Goal: Task Accomplishment & Management: Use online tool/utility

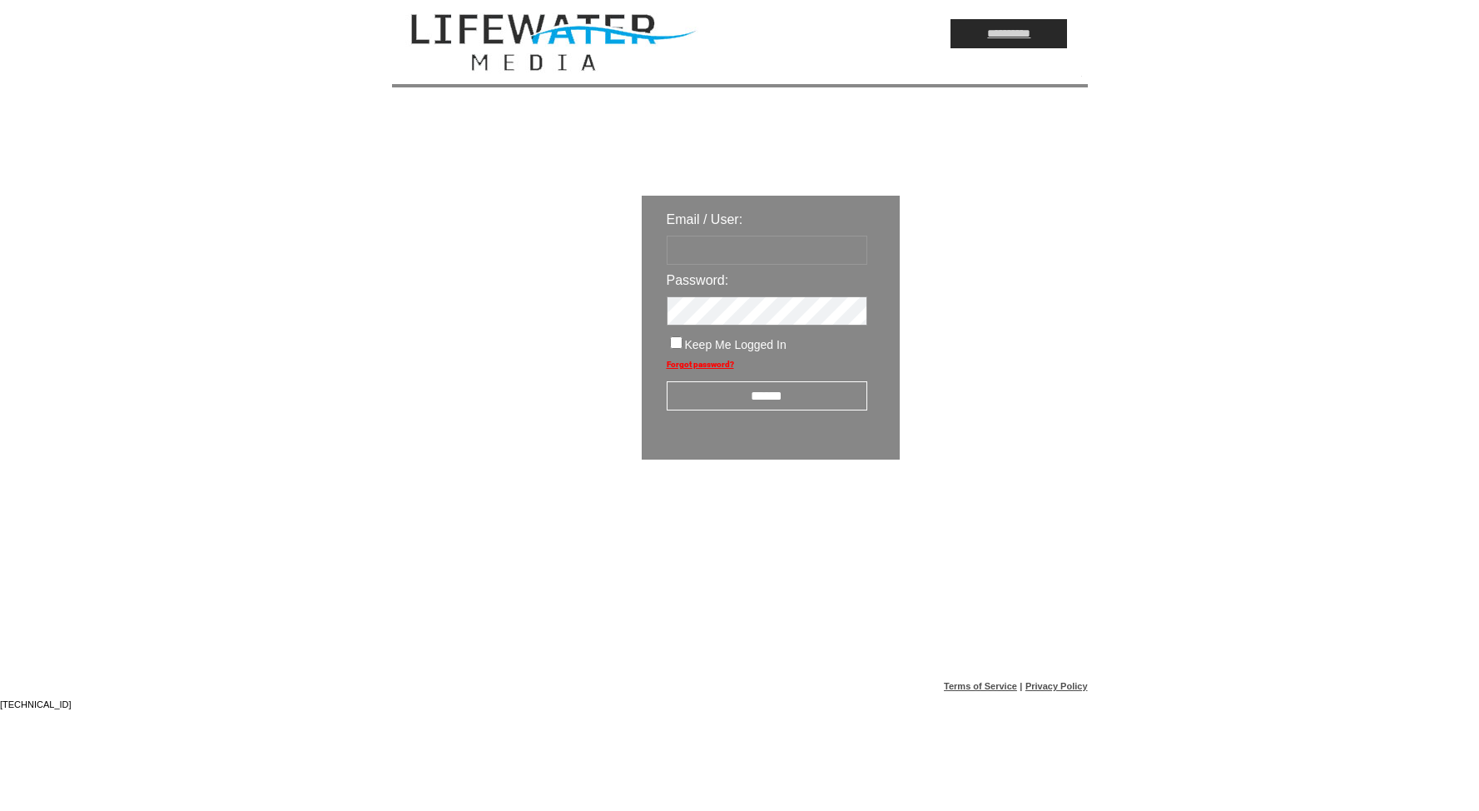
type input "*********"
click at [747, 398] on input "******" at bounding box center [767, 395] width 201 height 29
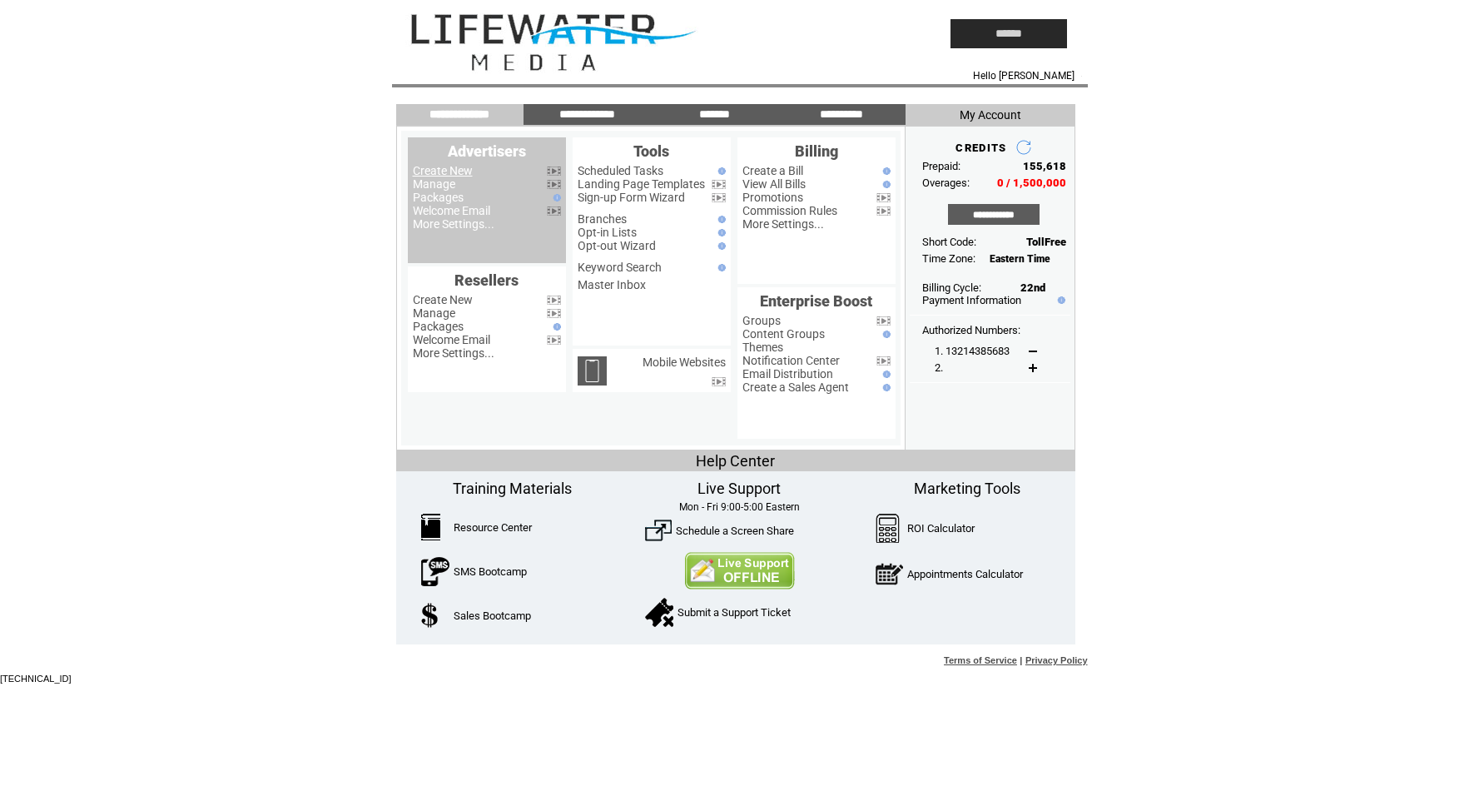
click at [446, 174] on link "Create New" at bounding box center [443, 170] width 60 height 13
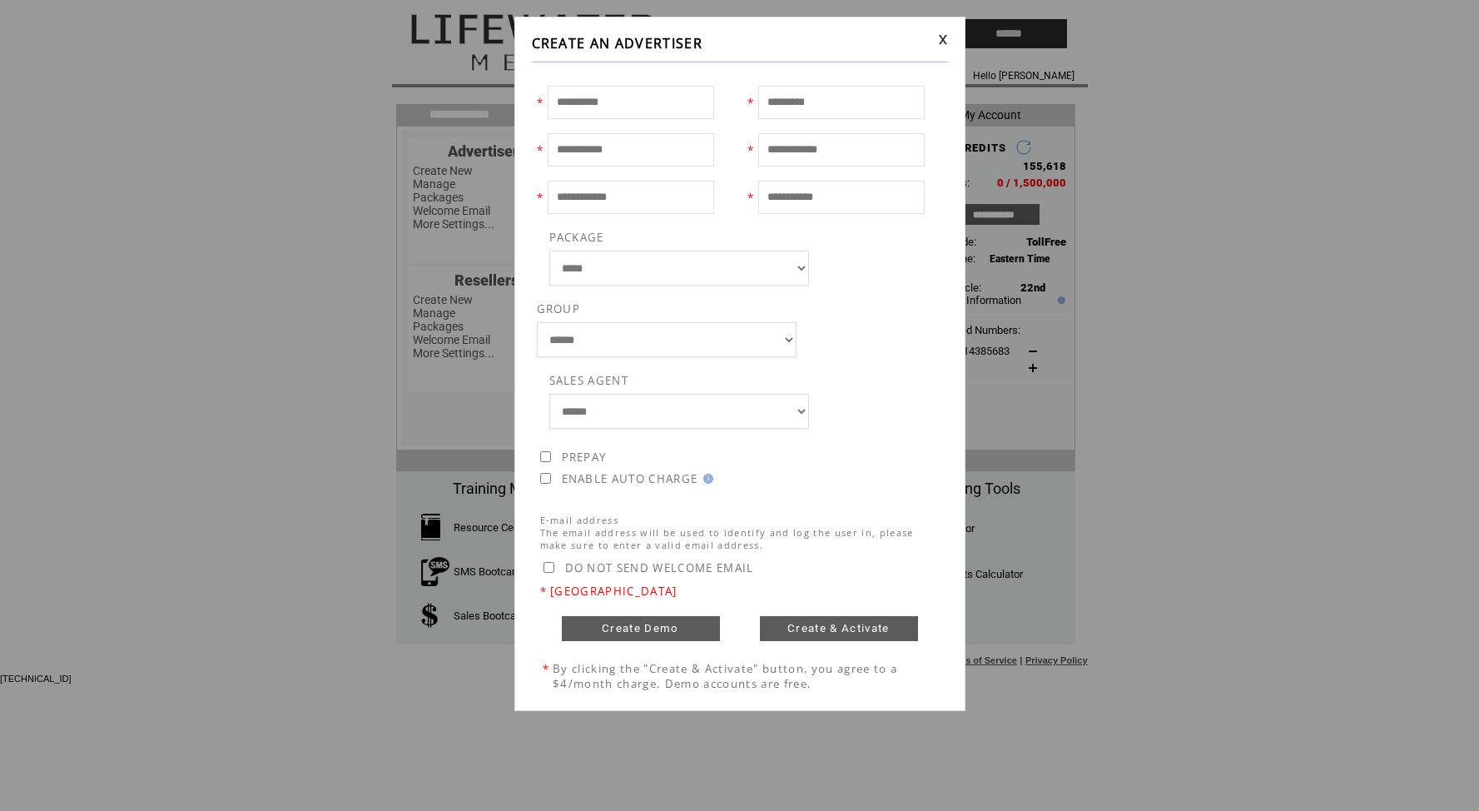
click at [946, 37] on link at bounding box center [943, 39] width 10 height 11
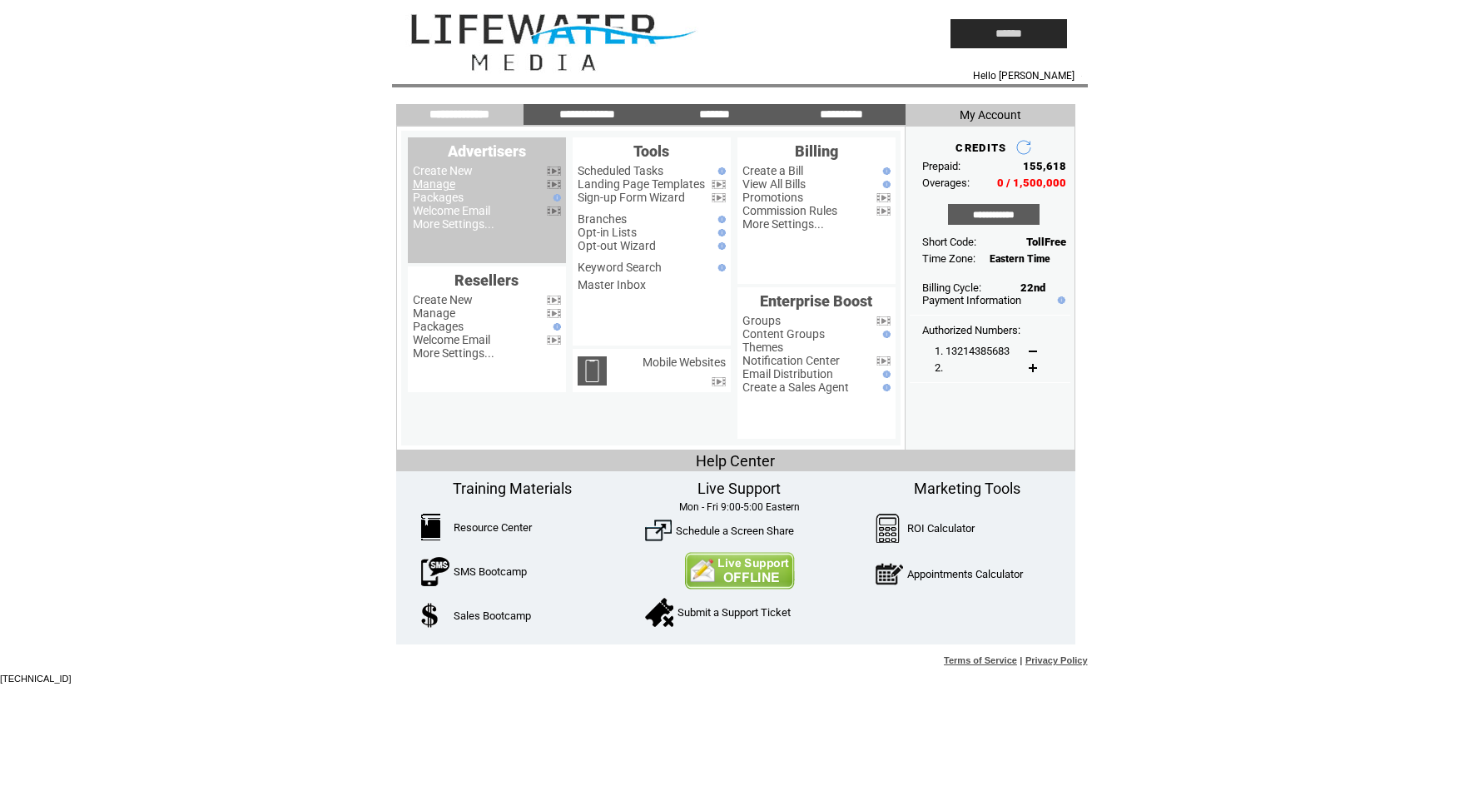
click at [447, 184] on link "Manage" at bounding box center [434, 183] width 42 height 13
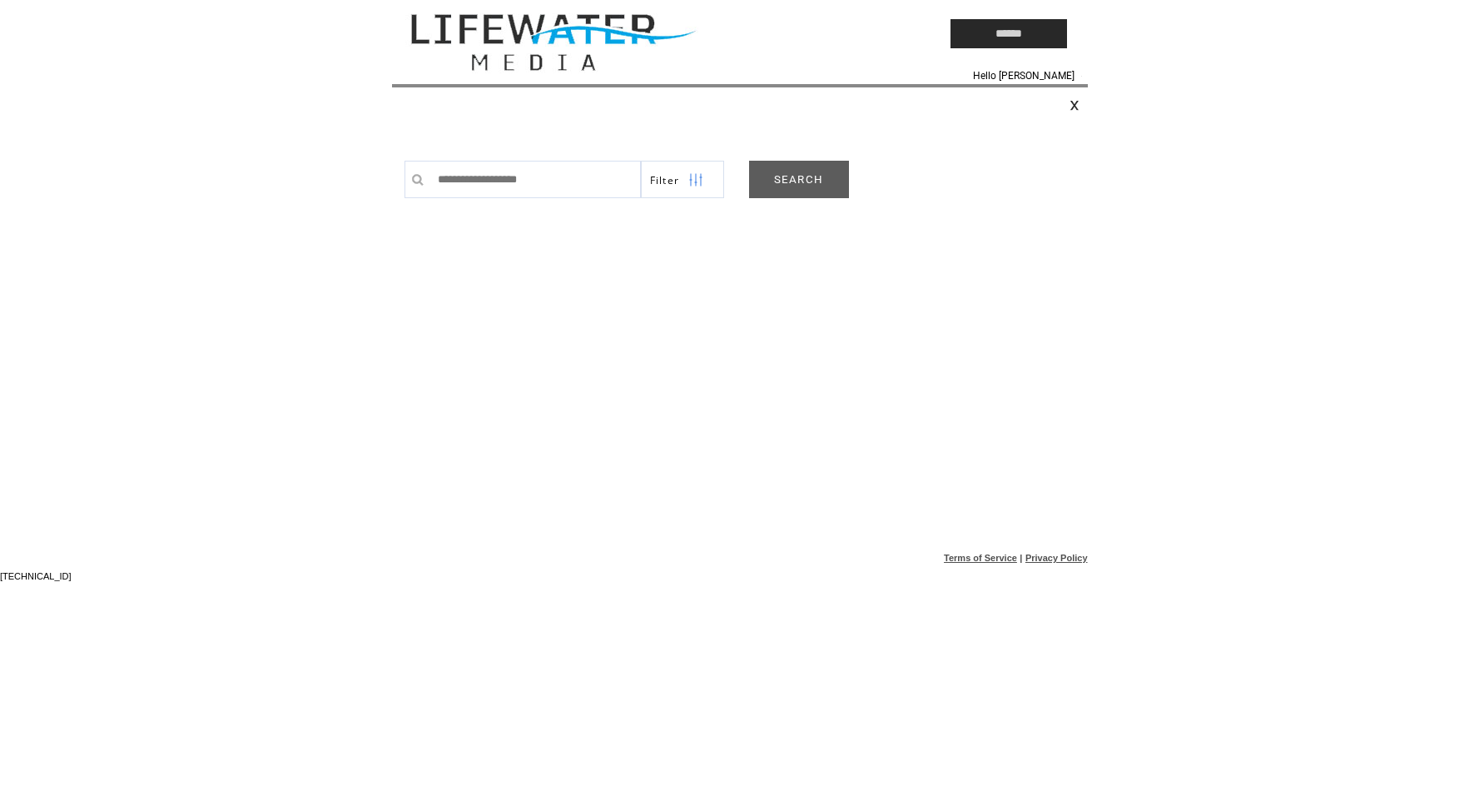
click at [797, 190] on link "SEARCH" at bounding box center [799, 179] width 100 height 37
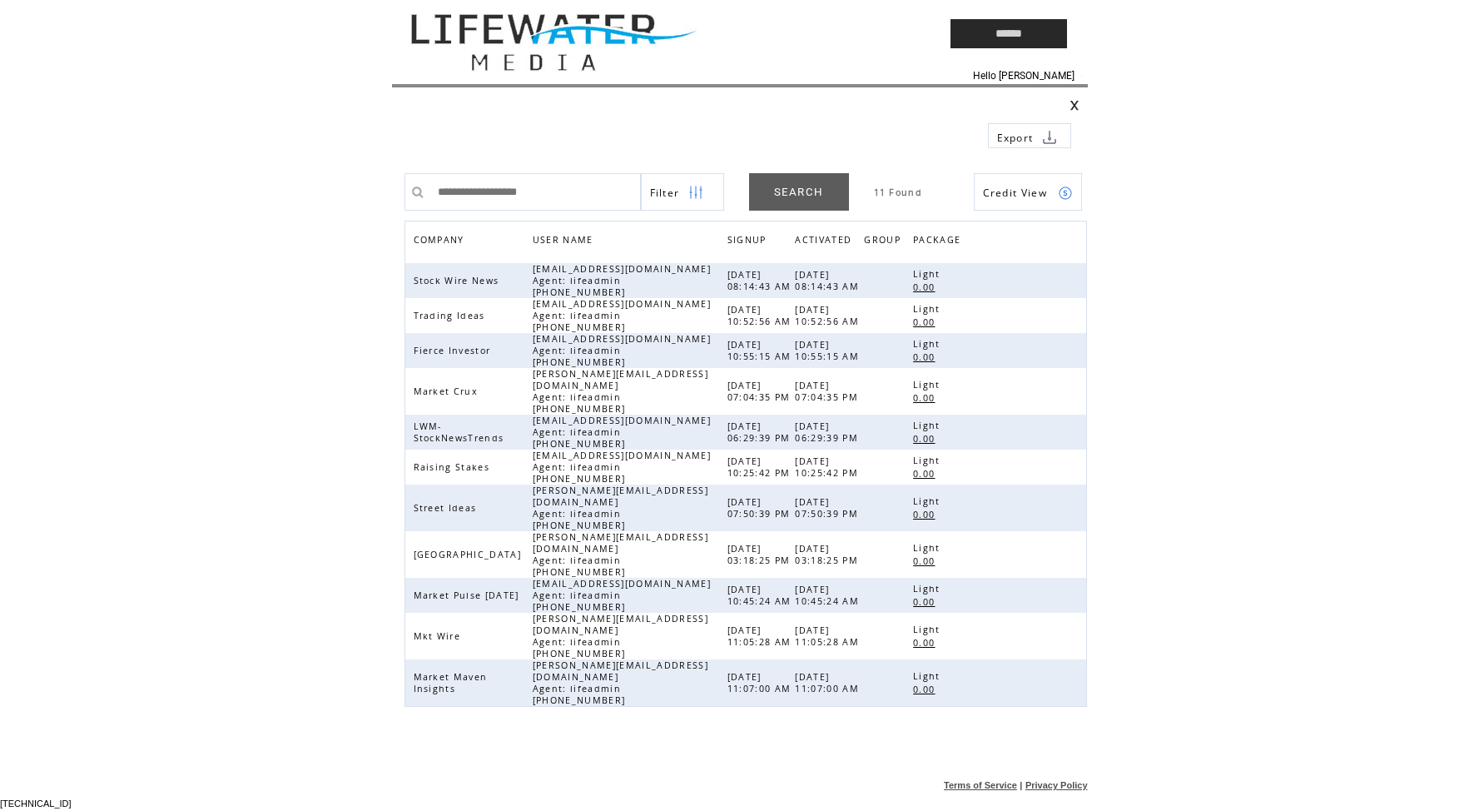
click at [543, 194] on input "text" at bounding box center [535, 191] width 211 height 37
type input "*****"
click at [1220, 254] on html "**********" at bounding box center [739, 405] width 1479 height 811
click at [1060, 548] on link at bounding box center [1066, 555] width 14 height 14
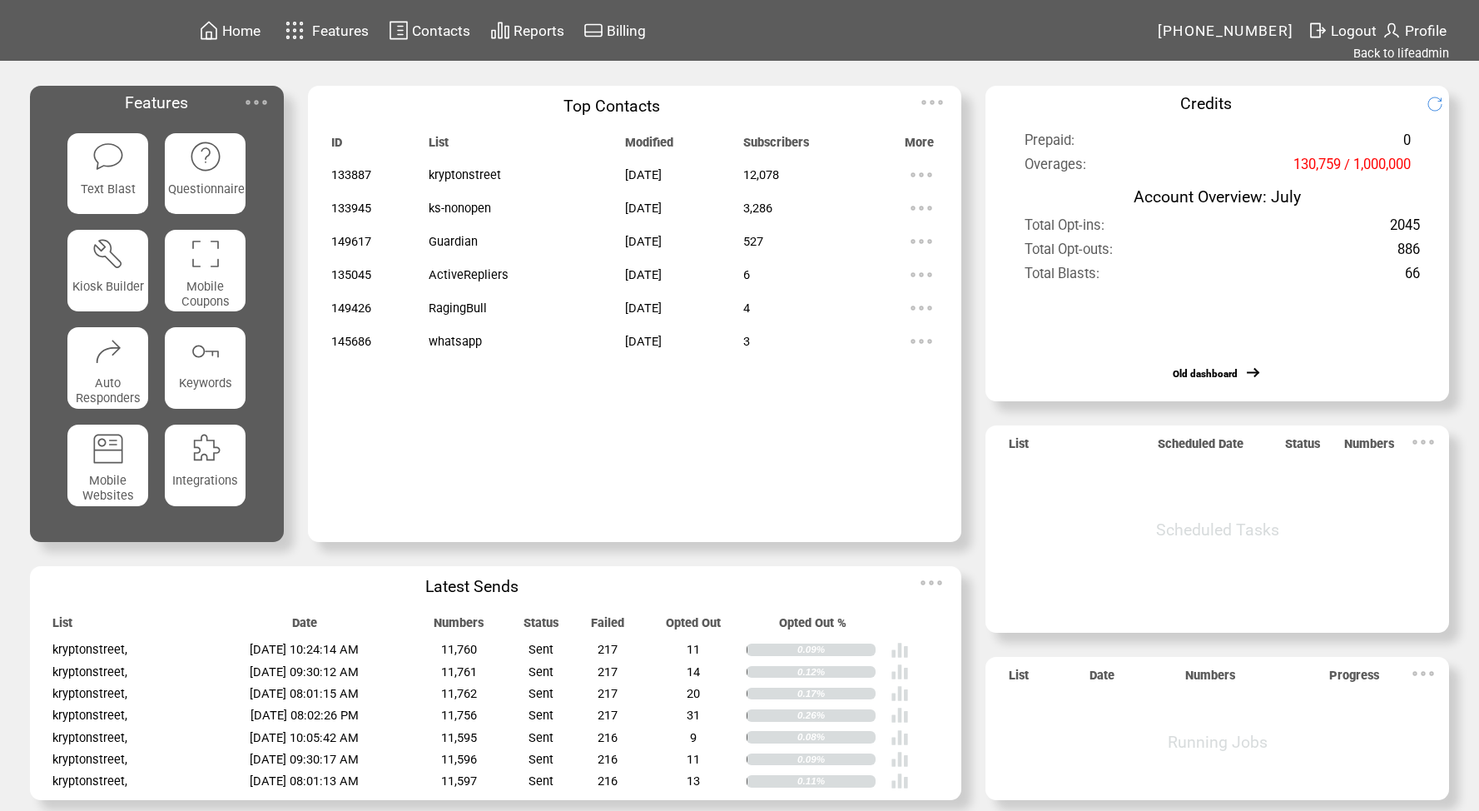
click at [1213, 30] on span "[PHONE_NUMBER]" at bounding box center [1226, 30] width 137 height 17
copy tr "[PHONE_NUMBER]"
click at [929, 307] on img at bounding box center [921, 307] width 33 height 33
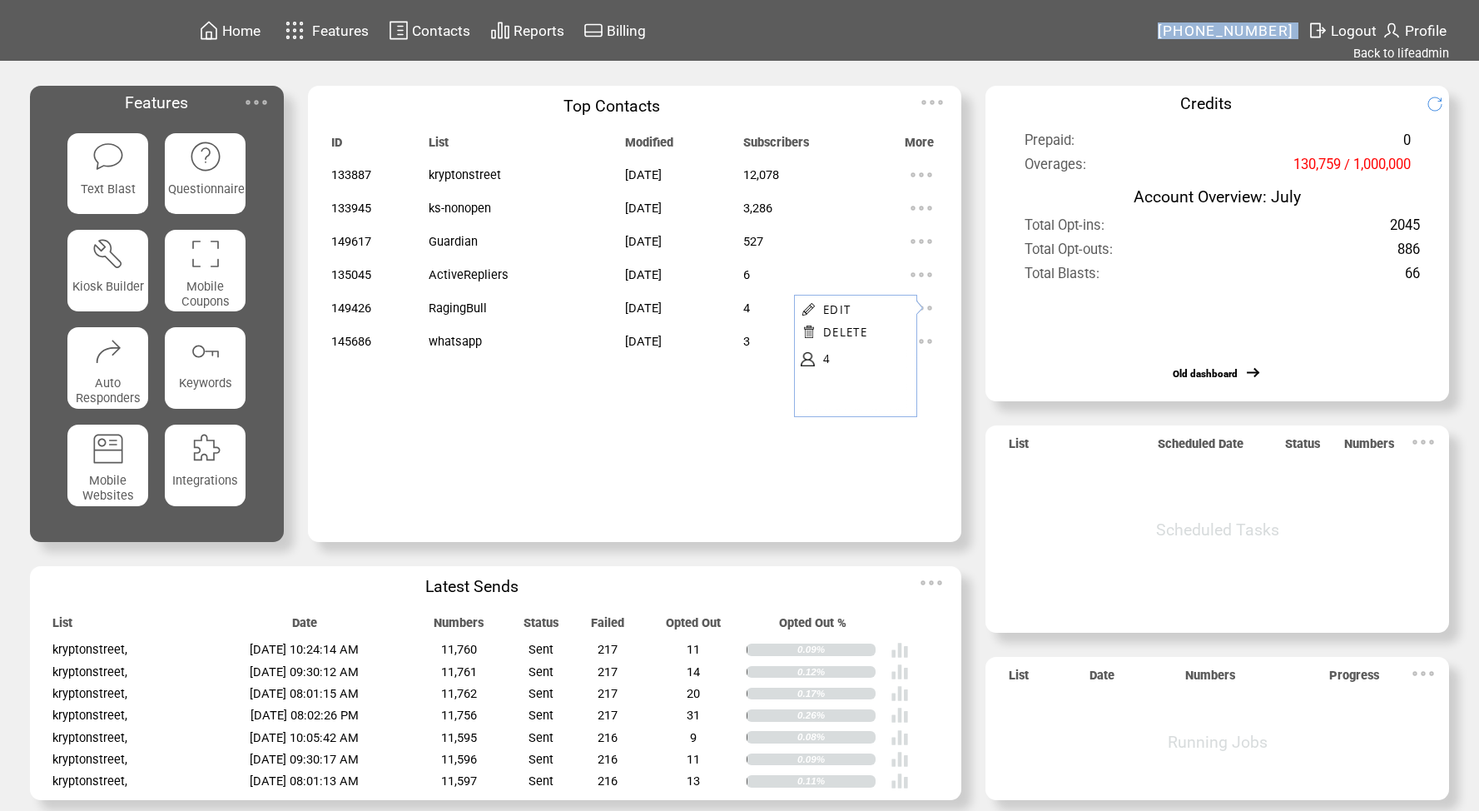
click at [832, 309] on link "EDIT" at bounding box center [836, 309] width 27 height 15
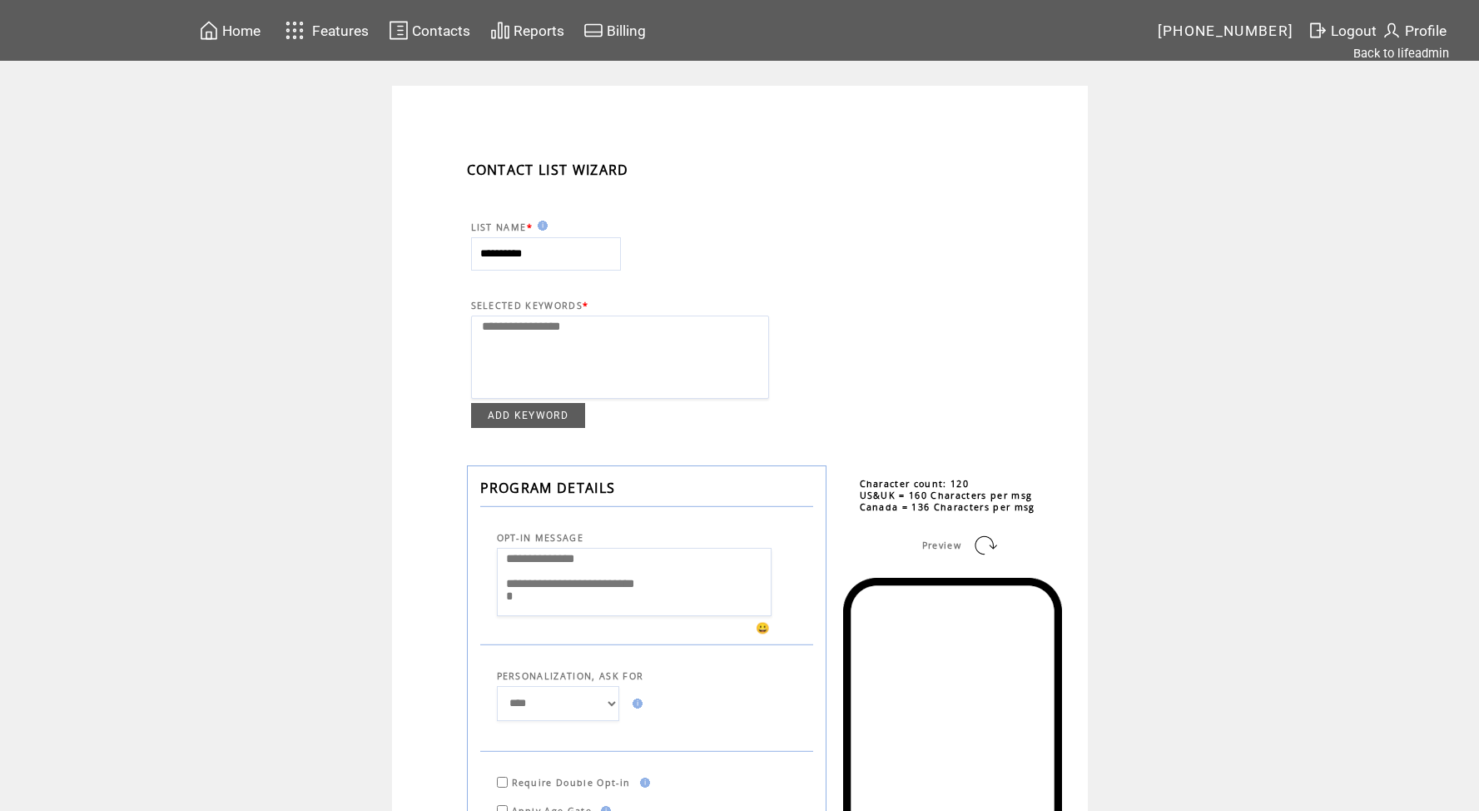
select select
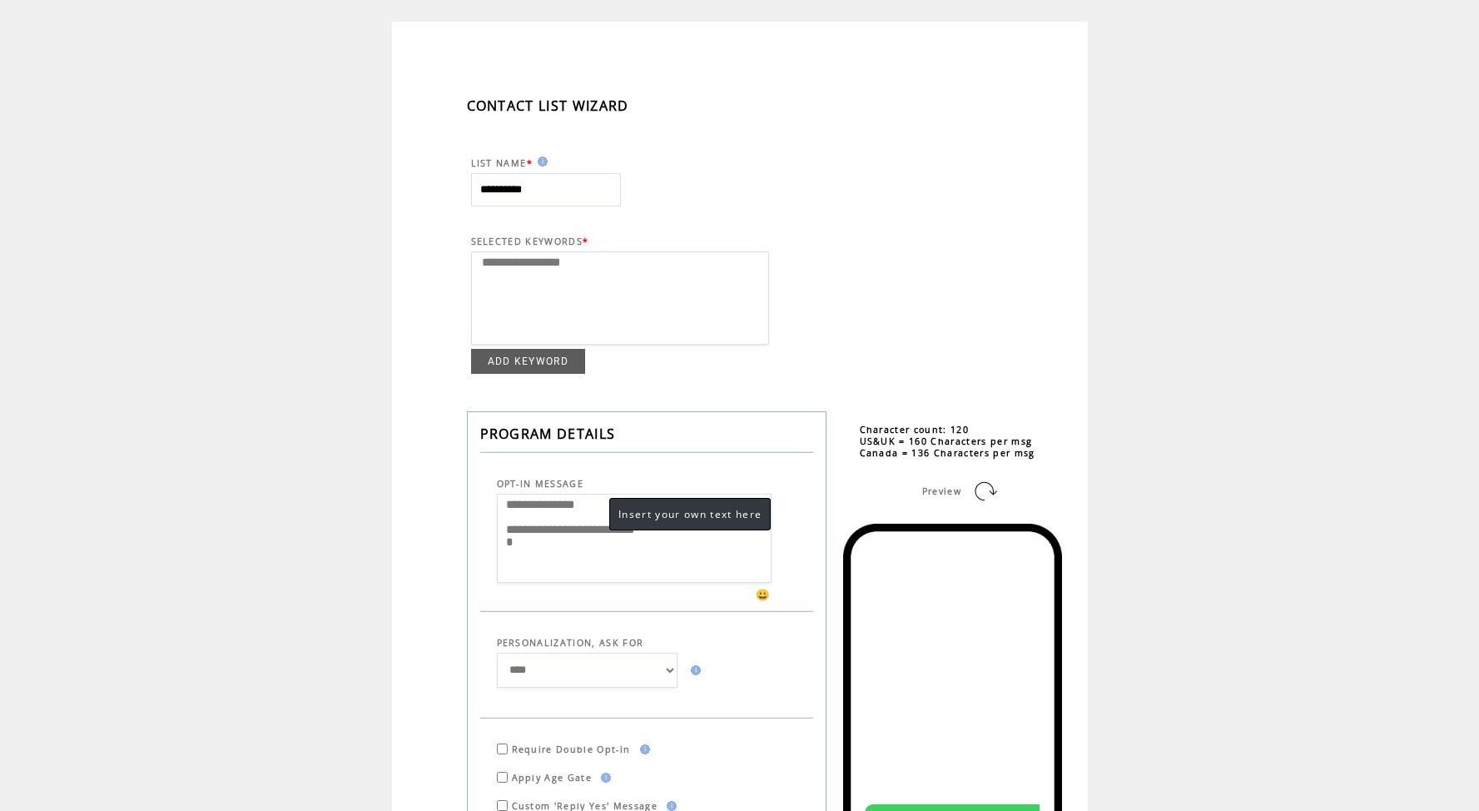
scroll to position [66, 0]
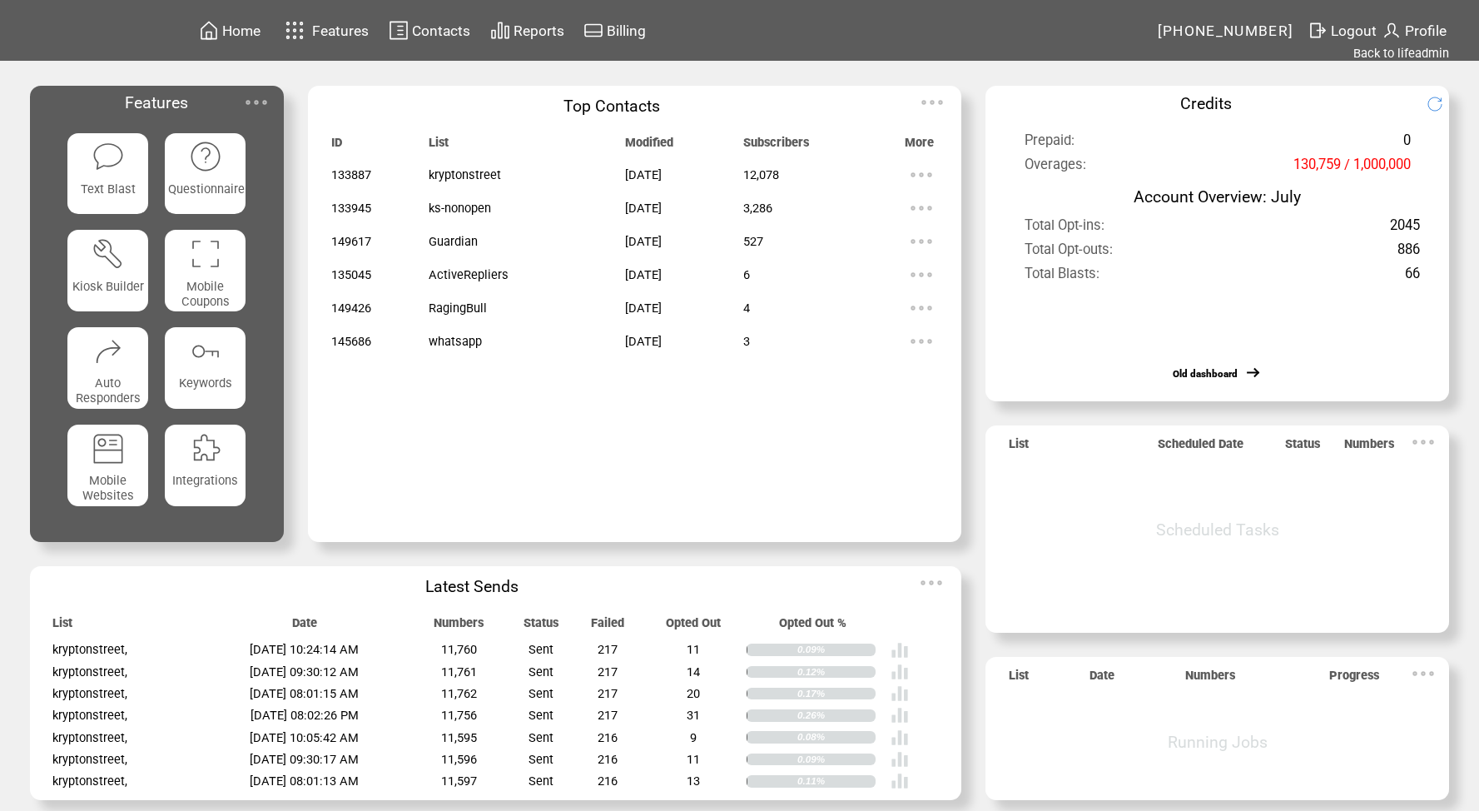
click at [936, 241] on img at bounding box center [921, 241] width 33 height 33
click at [843, 241] on link "EDIT" at bounding box center [844, 243] width 27 height 15
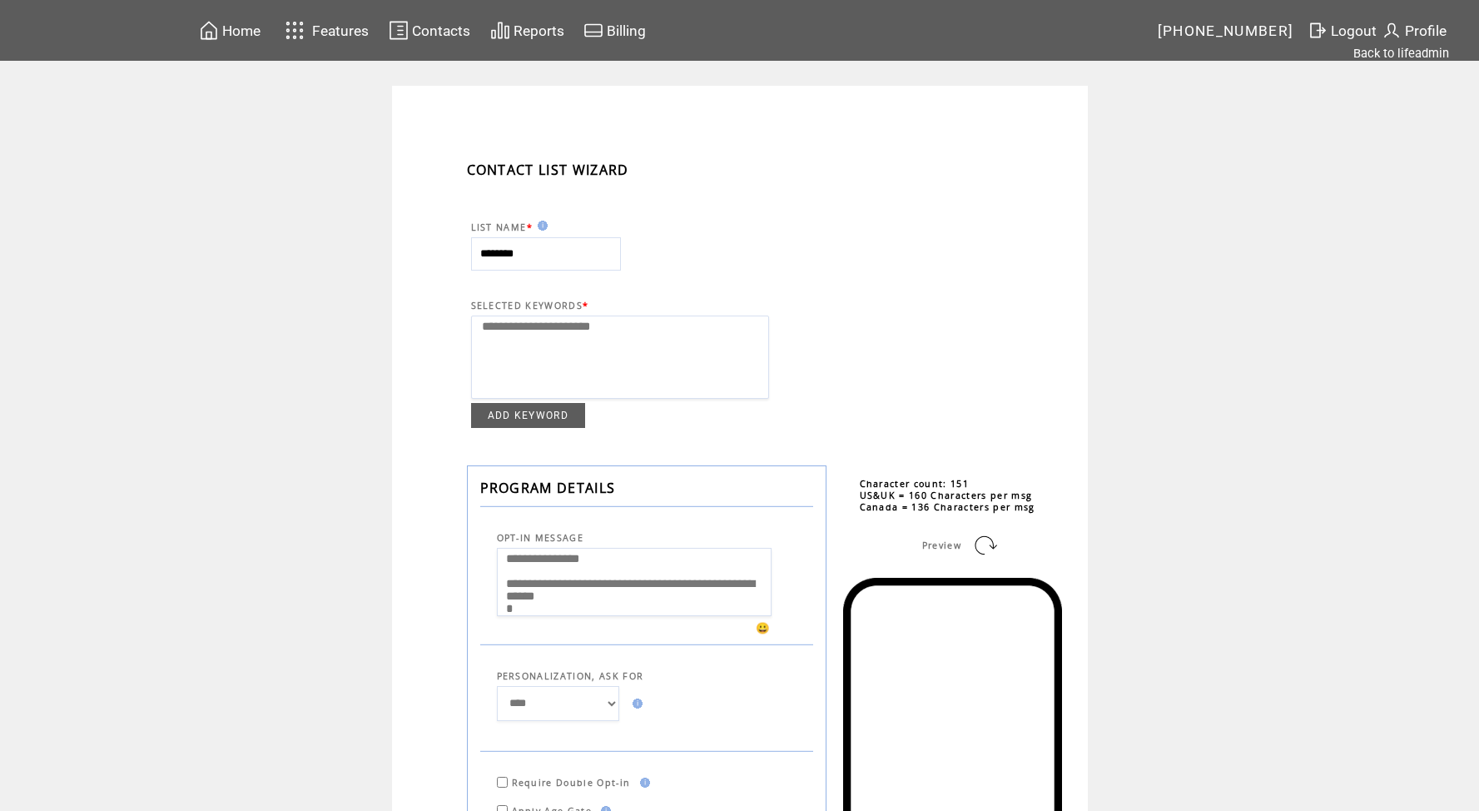
select select
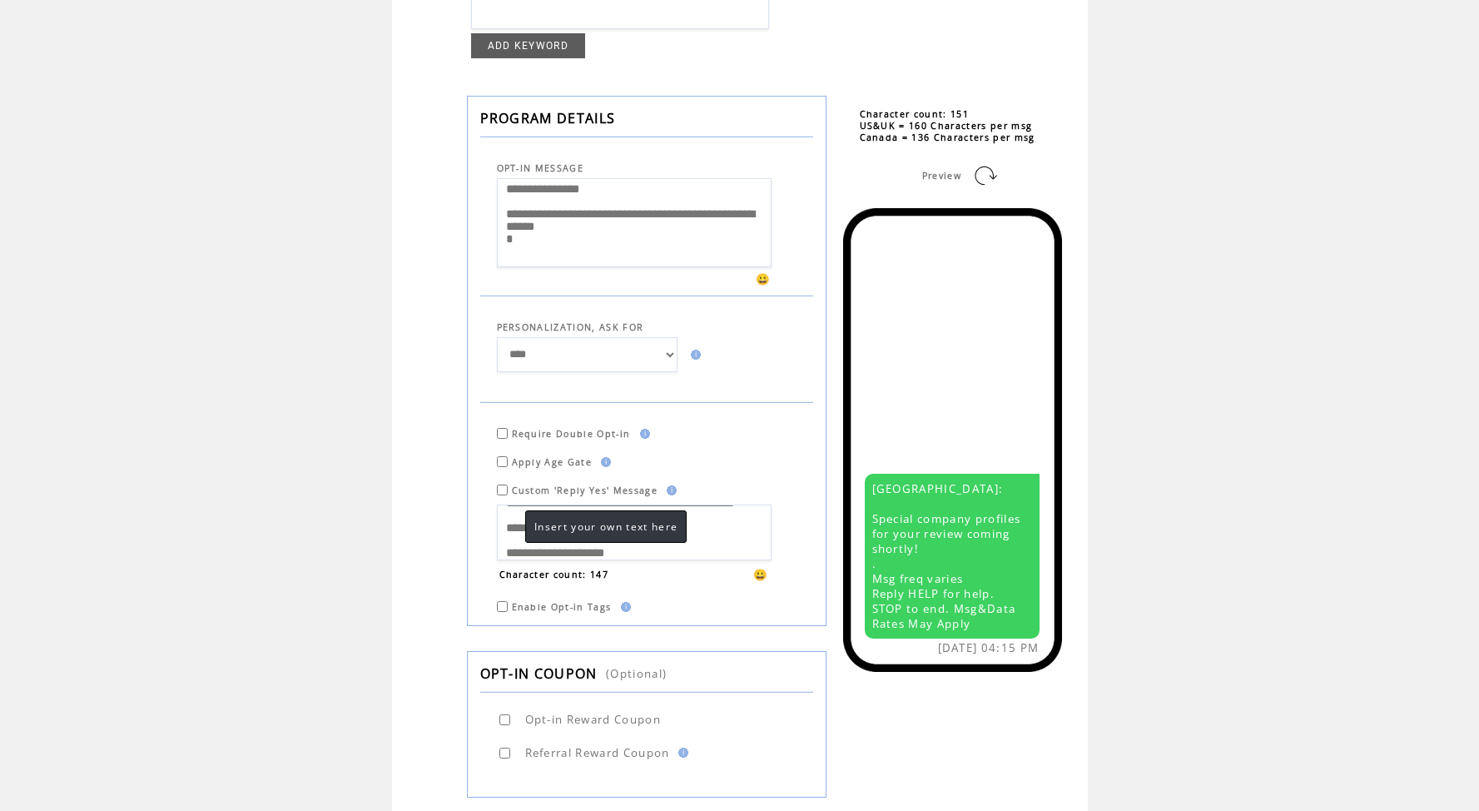
scroll to position [100, 0]
drag, startPoint x: 508, startPoint y: 521, endPoint x: 554, endPoint y: 578, distance: 73.3
click at [554, 578] on tbody "**********" at bounding box center [655, 544] width 316 height 80
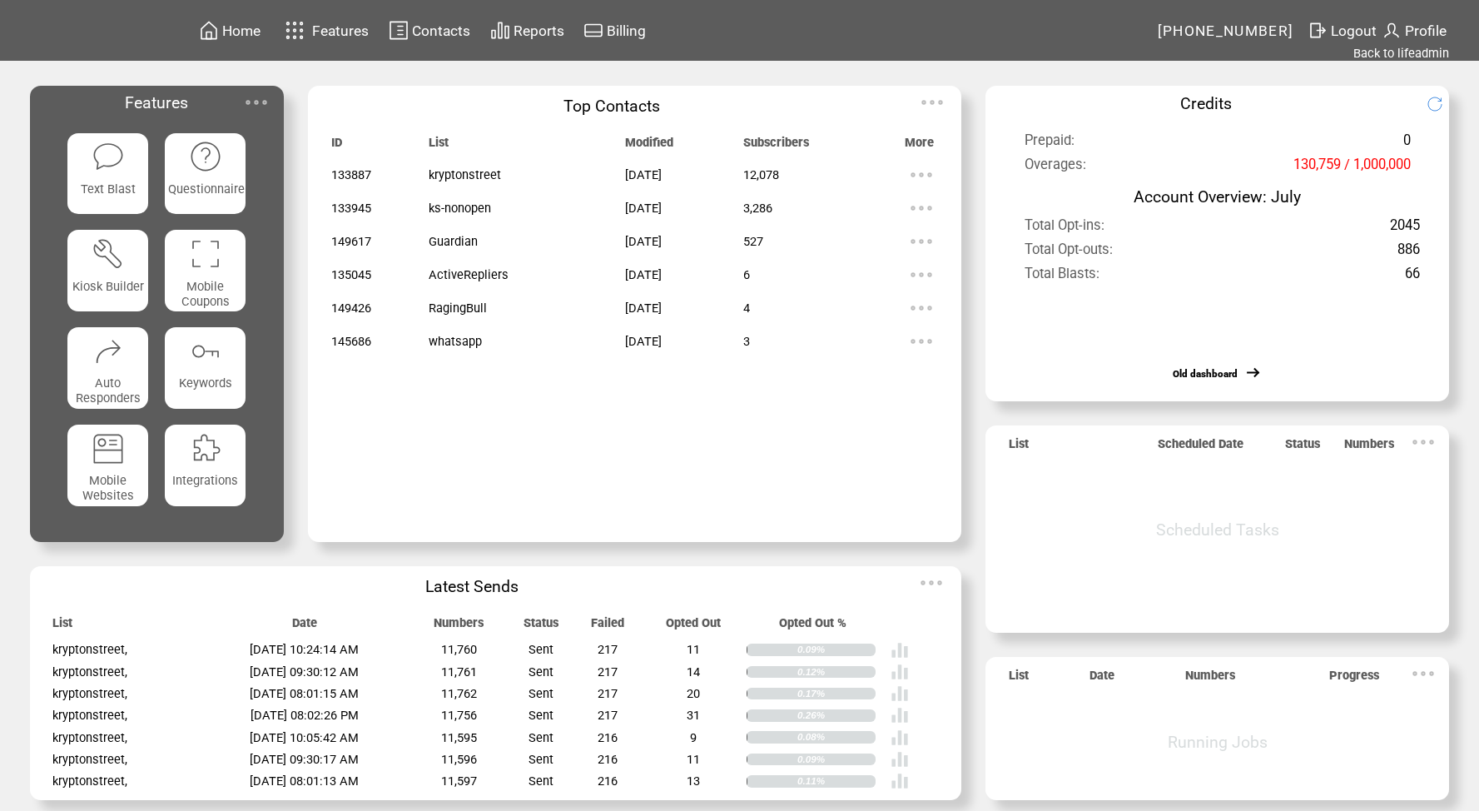
click at [919, 305] on img at bounding box center [921, 307] width 33 height 33
click at [826, 306] on link "EDIT" at bounding box center [826, 307] width 27 height 15
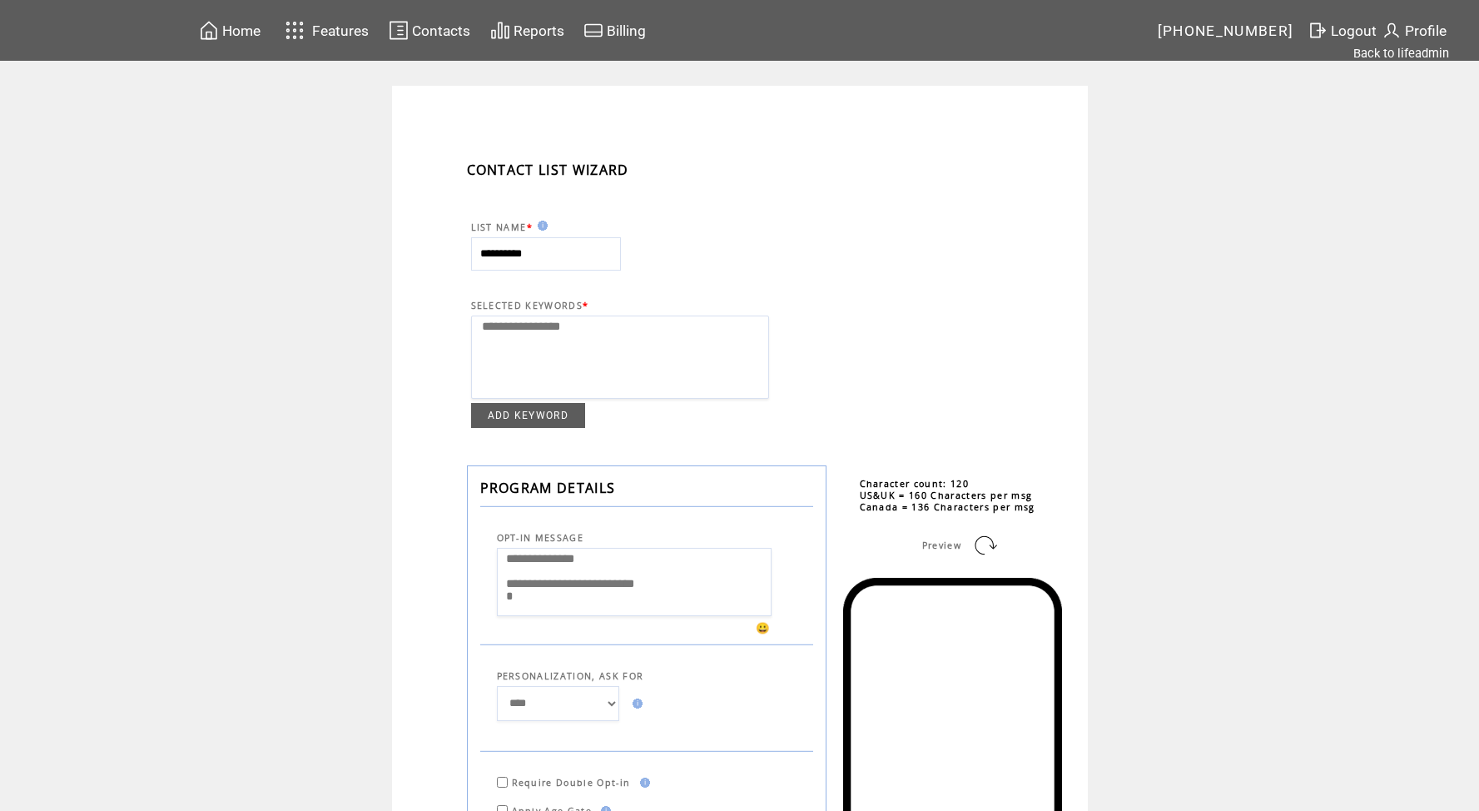
select select
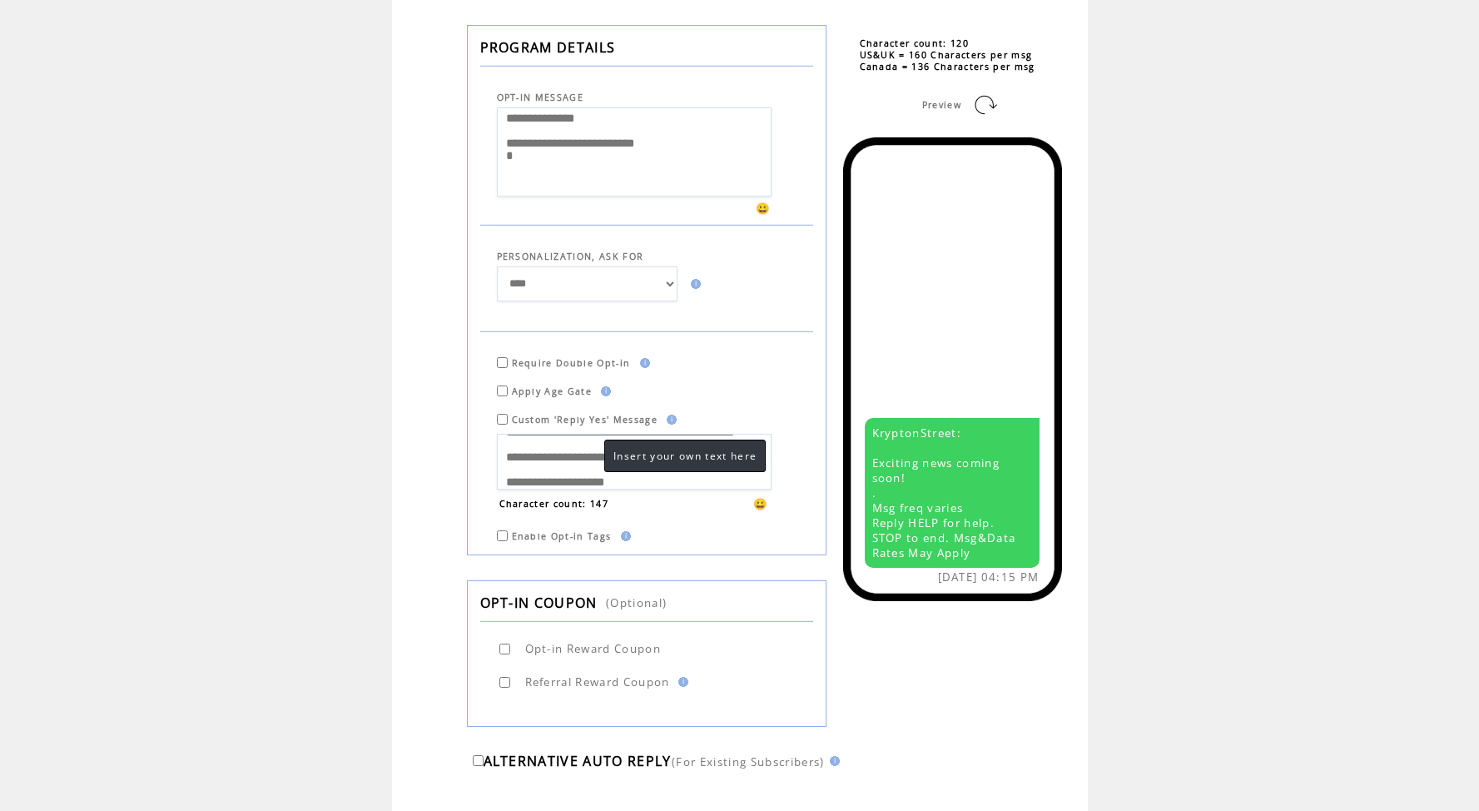
scroll to position [100, 0]
click at [541, 468] on textarea "**********" at bounding box center [634, 462] width 275 height 56
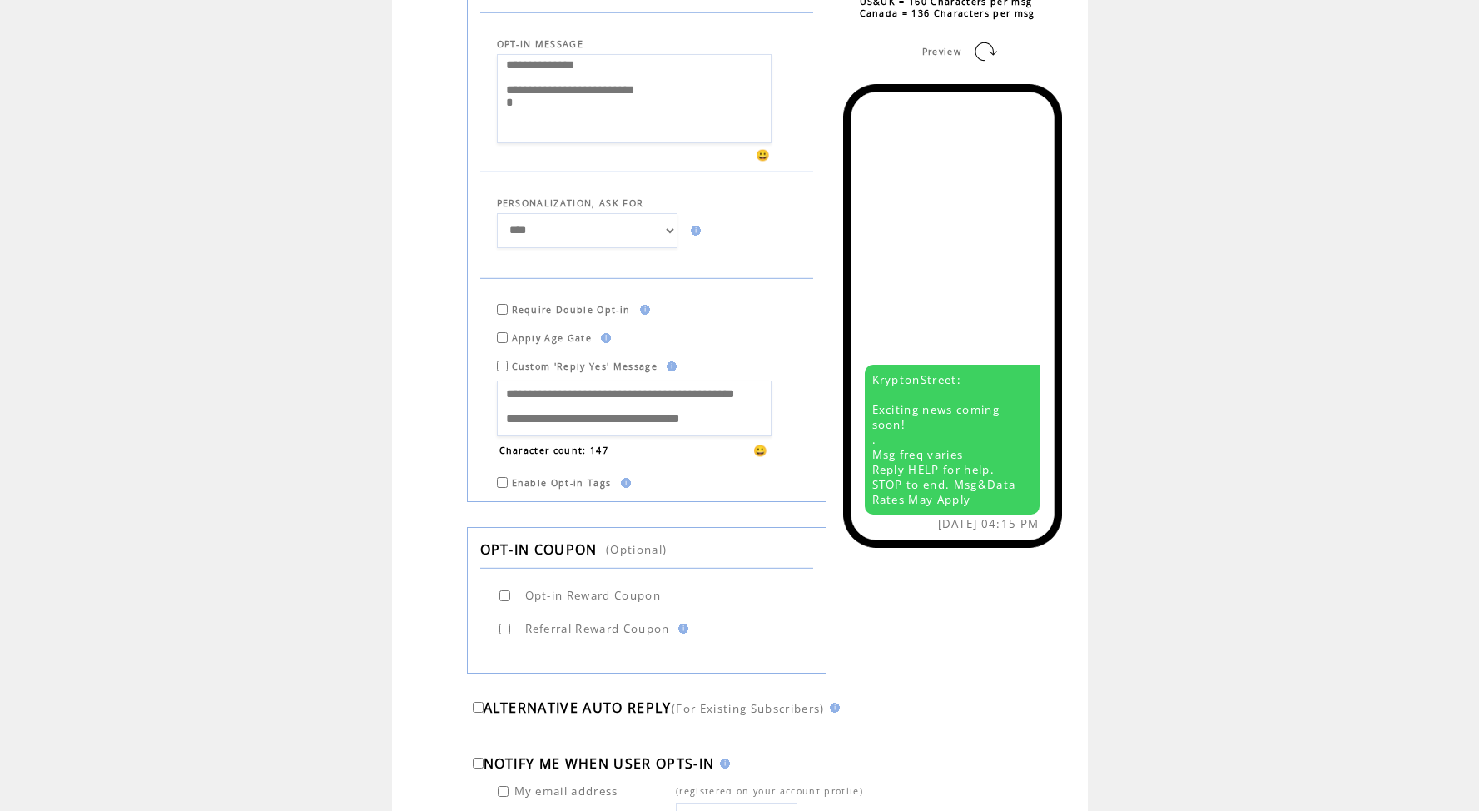
scroll to position [0, 0]
drag, startPoint x: 668, startPoint y: 428, endPoint x: 463, endPoint y: 353, distance: 218.0
click at [463, 353] on div "**********" at bounding box center [765, 334] width 696 height 1454
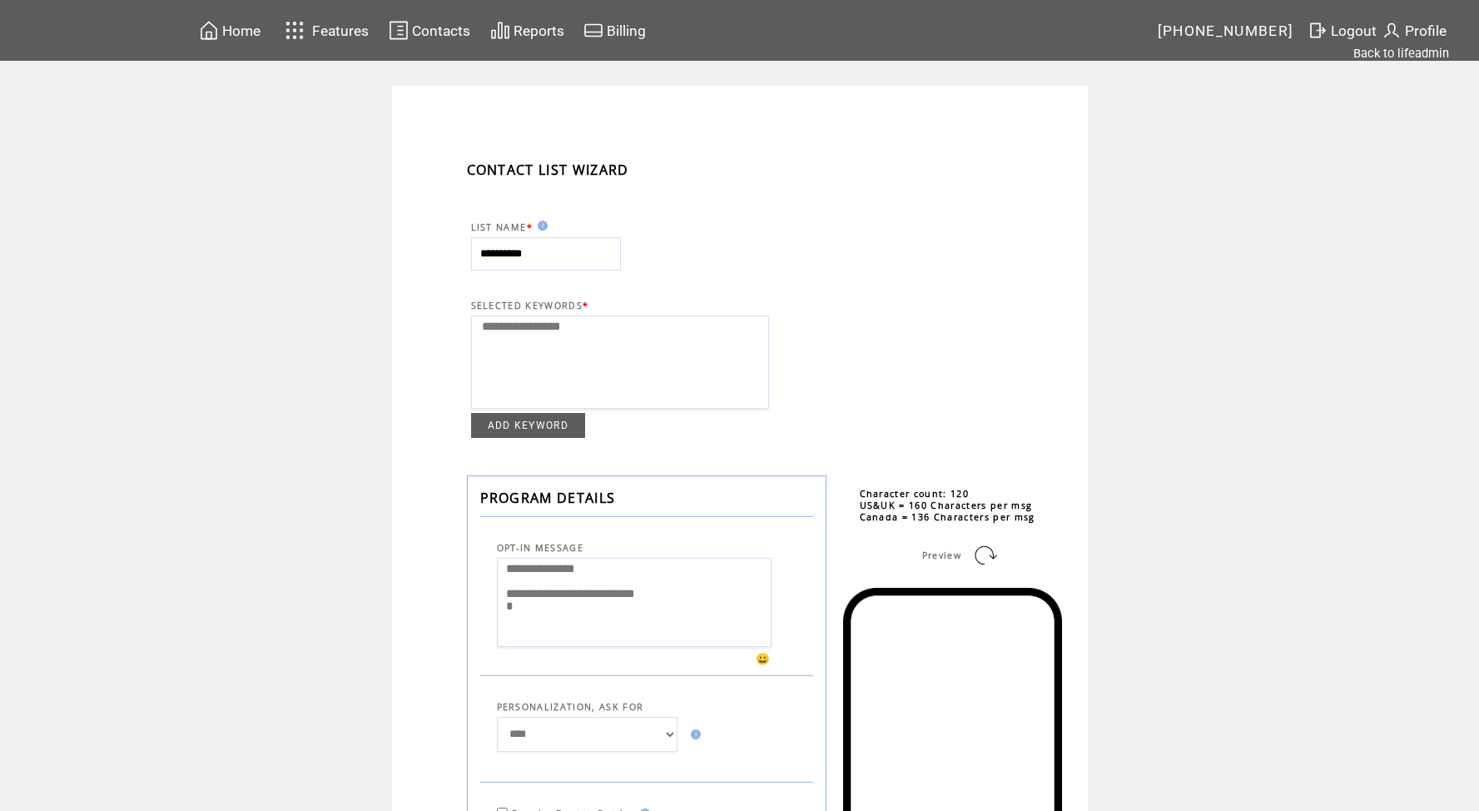
click at [432, 33] on span "Contacts" at bounding box center [441, 30] width 58 height 17
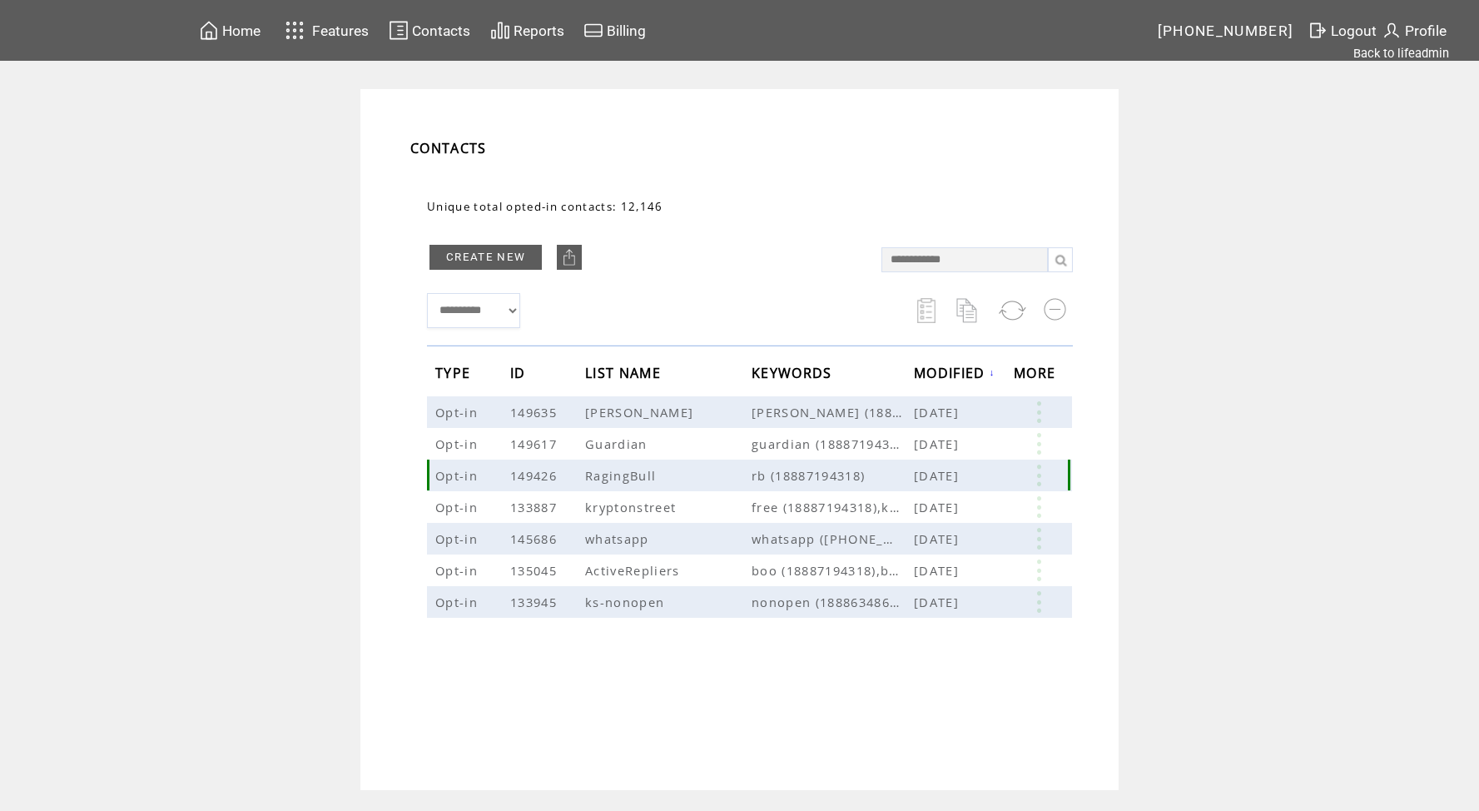
click at [1031, 472] on link at bounding box center [1039, 475] width 50 height 22
click at [910, 523] on link at bounding box center [909, 524] width 14 height 14
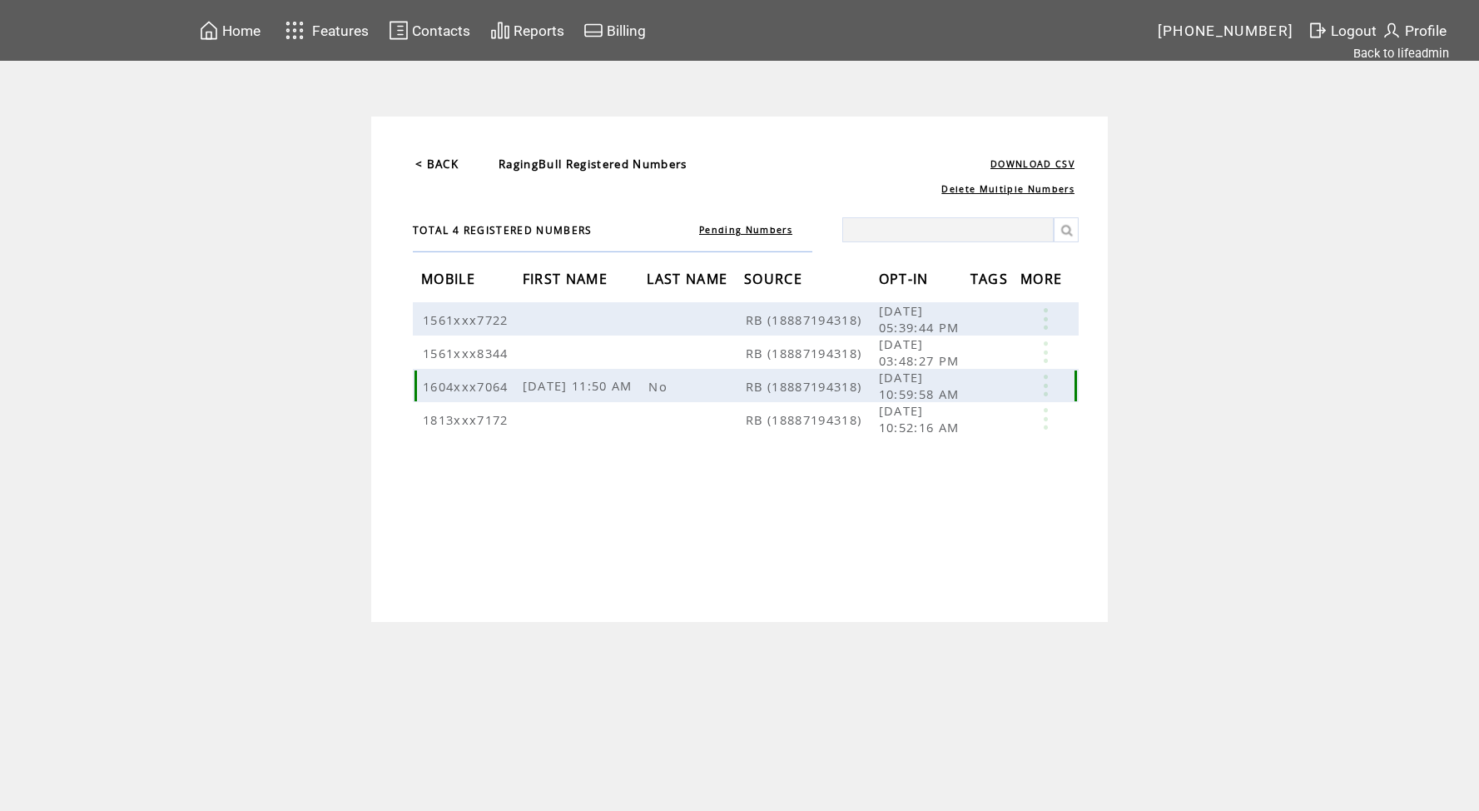
click at [1049, 394] on link at bounding box center [1046, 386] width 50 height 22
click at [943, 440] on link "DELETE" at bounding box center [965, 441] width 44 height 15
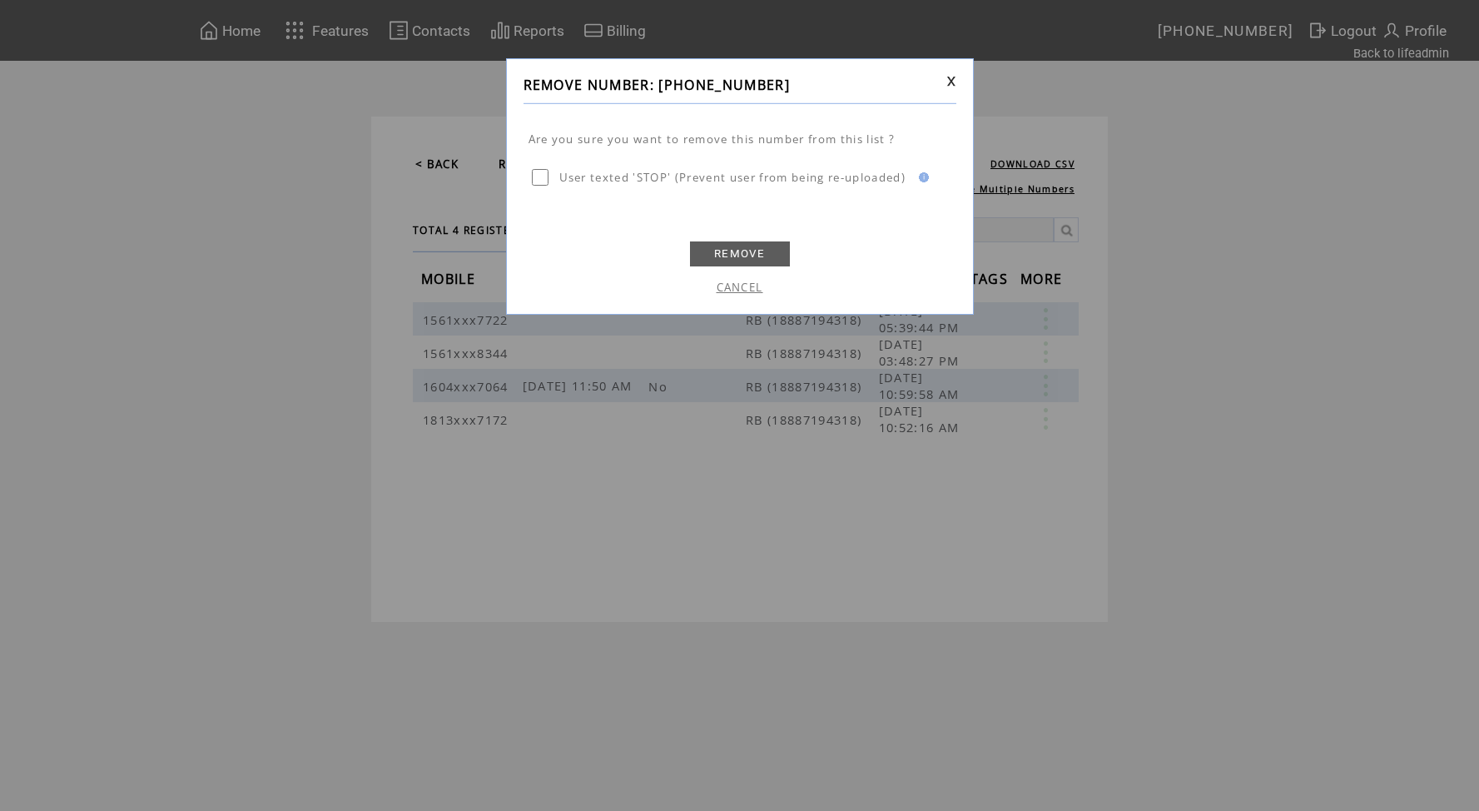
click at [722, 259] on link "REMOVE" at bounding box center [740, 253] width 100 height 25
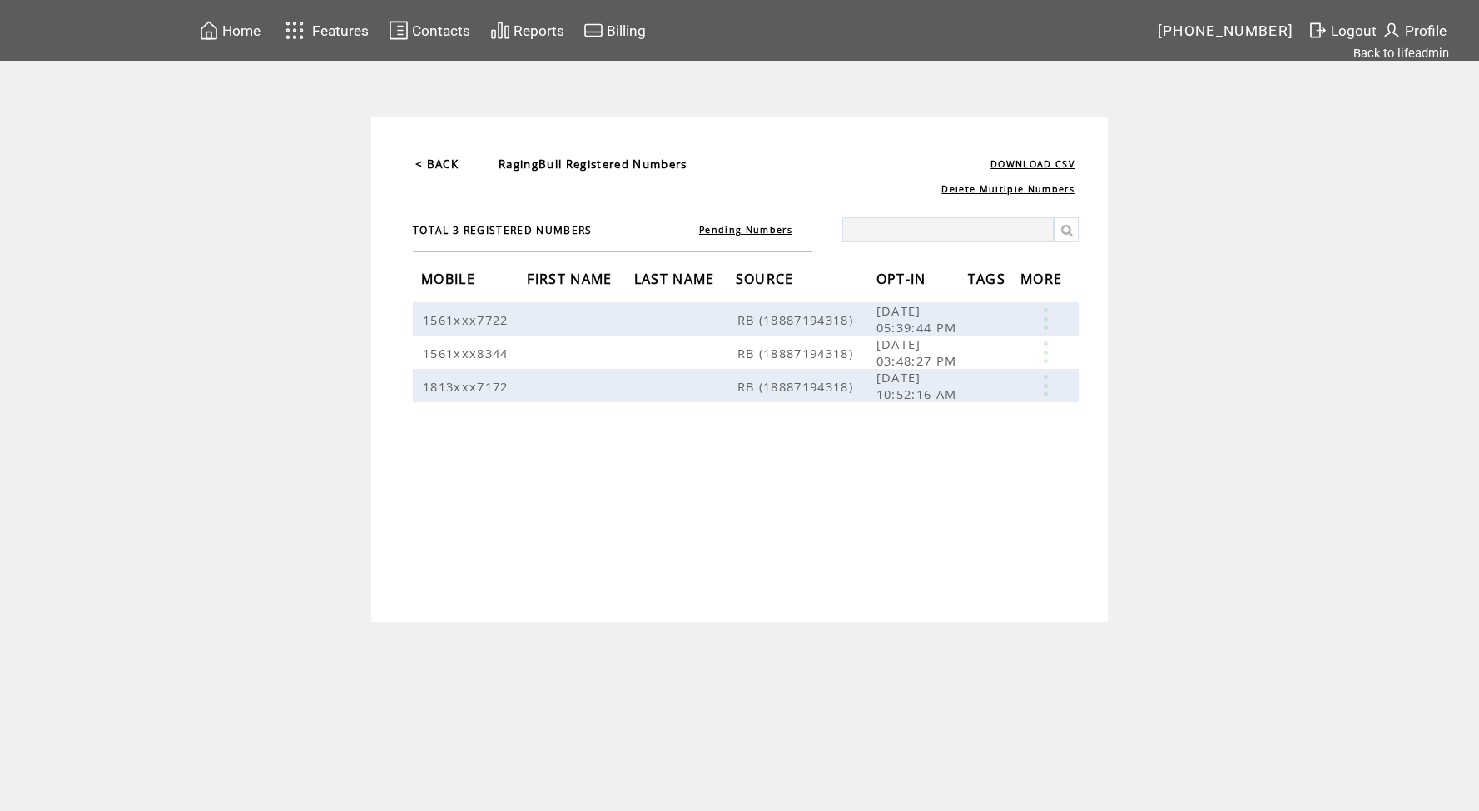
click at [439, 163] on link "< BACK" at bounding box center [436, 163] width 43 height 15
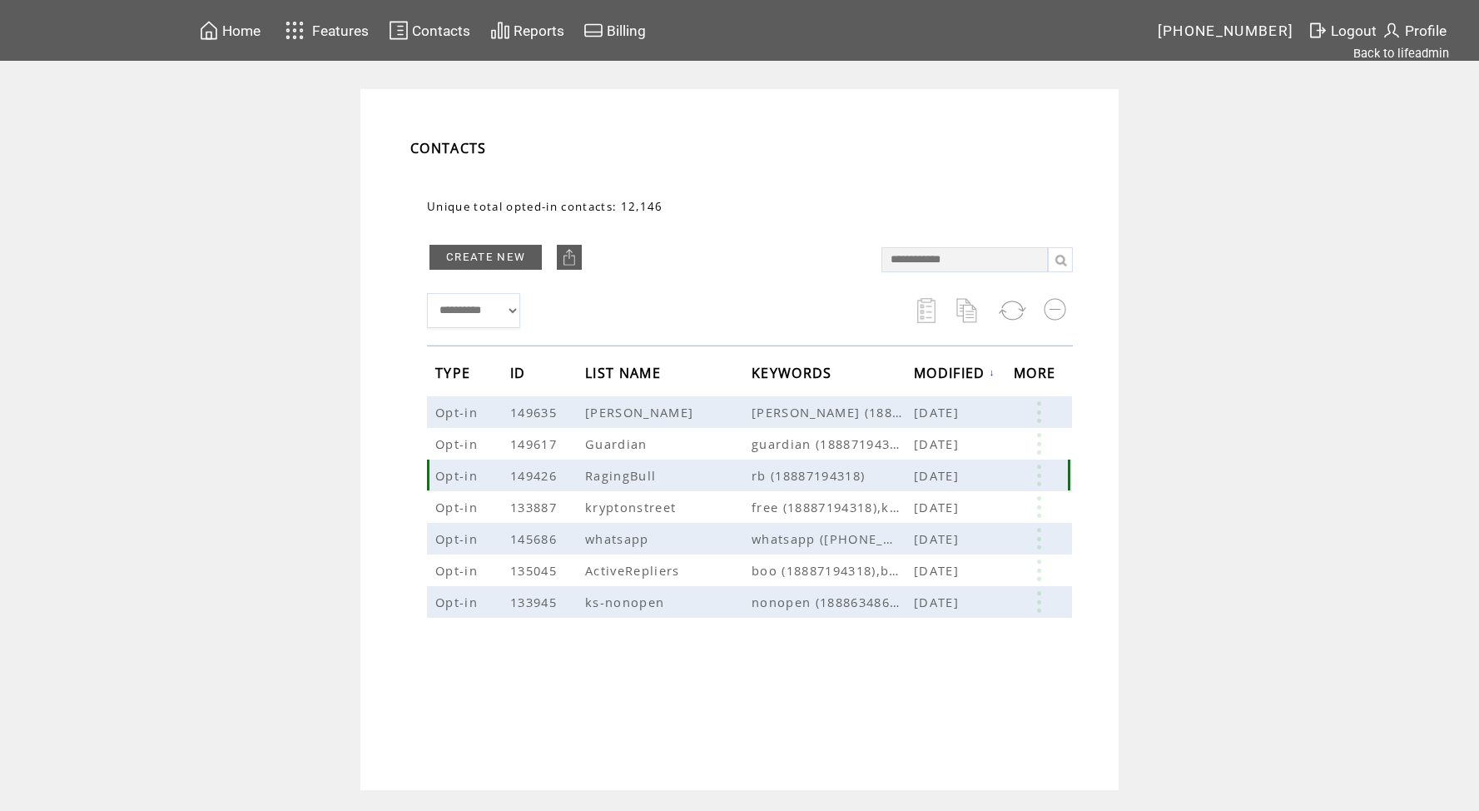
click at [469, 468] on span "Opt-in" at bounding box center [458, 475] width 47 height 17
click at [1040, 473] on link at bounding box center [1039, 475] width 50 height 22
click at [931, 474] on table "EDIT DELETE 3" at bounding box center [964, 501] width 119 height 83
click at [1039, 472] on link at bounding box center [1039, 475] width 50 height 22
click at [951, 475] on link "EDIT" at bounding box center [946, 474] width 27 height 15
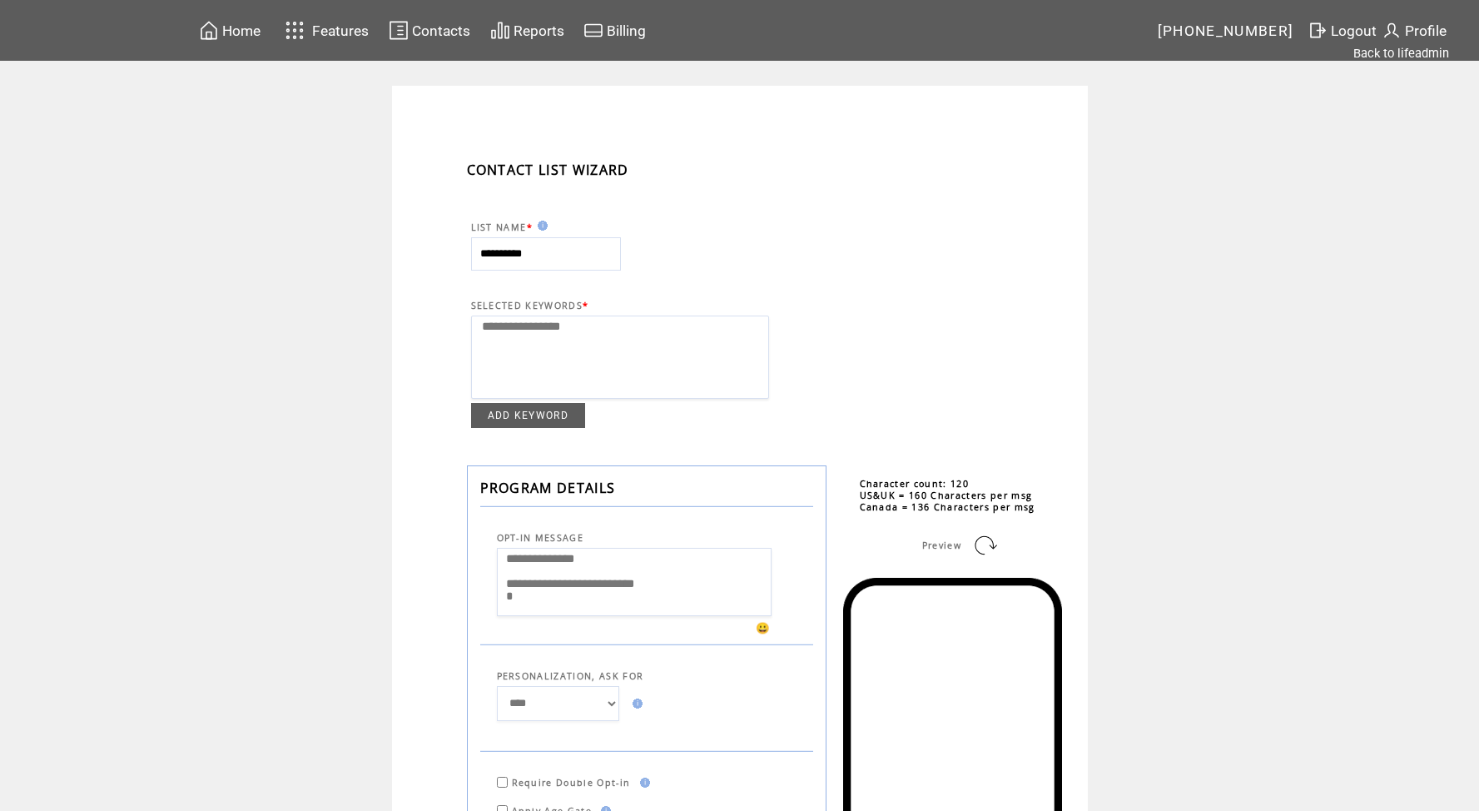
select select
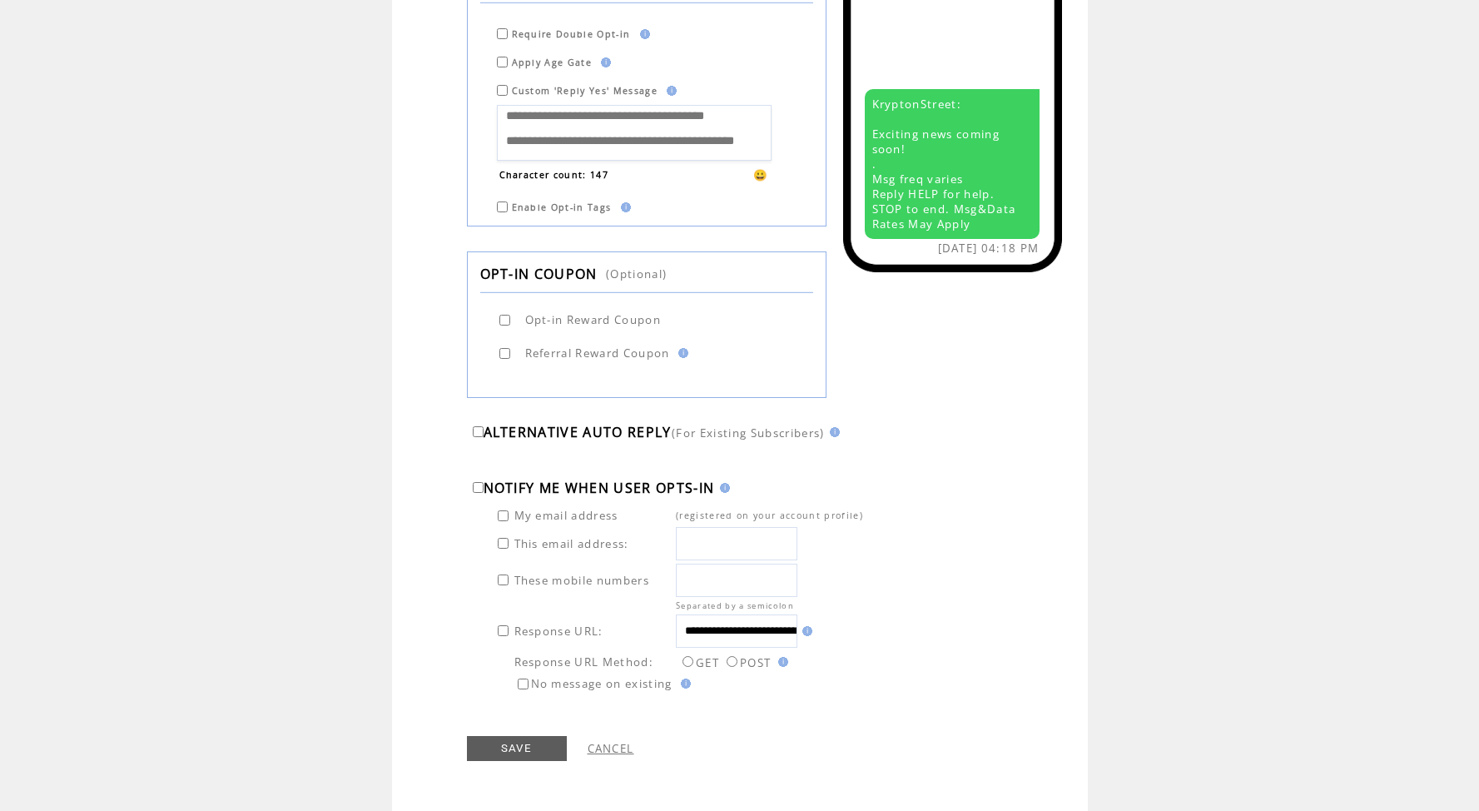
scroll to position [0, 269]
drag, startPoint x: 773, startPoint y: 632, endPoint x: 837, endPoint y: 632, distance: 63.3
click at [837, 632] on td "**********" at bounding box center [769, 630] width 189 height 35
click at [1027, 570] on div "**********" at bounding box center [777, 599] width 570 height 189
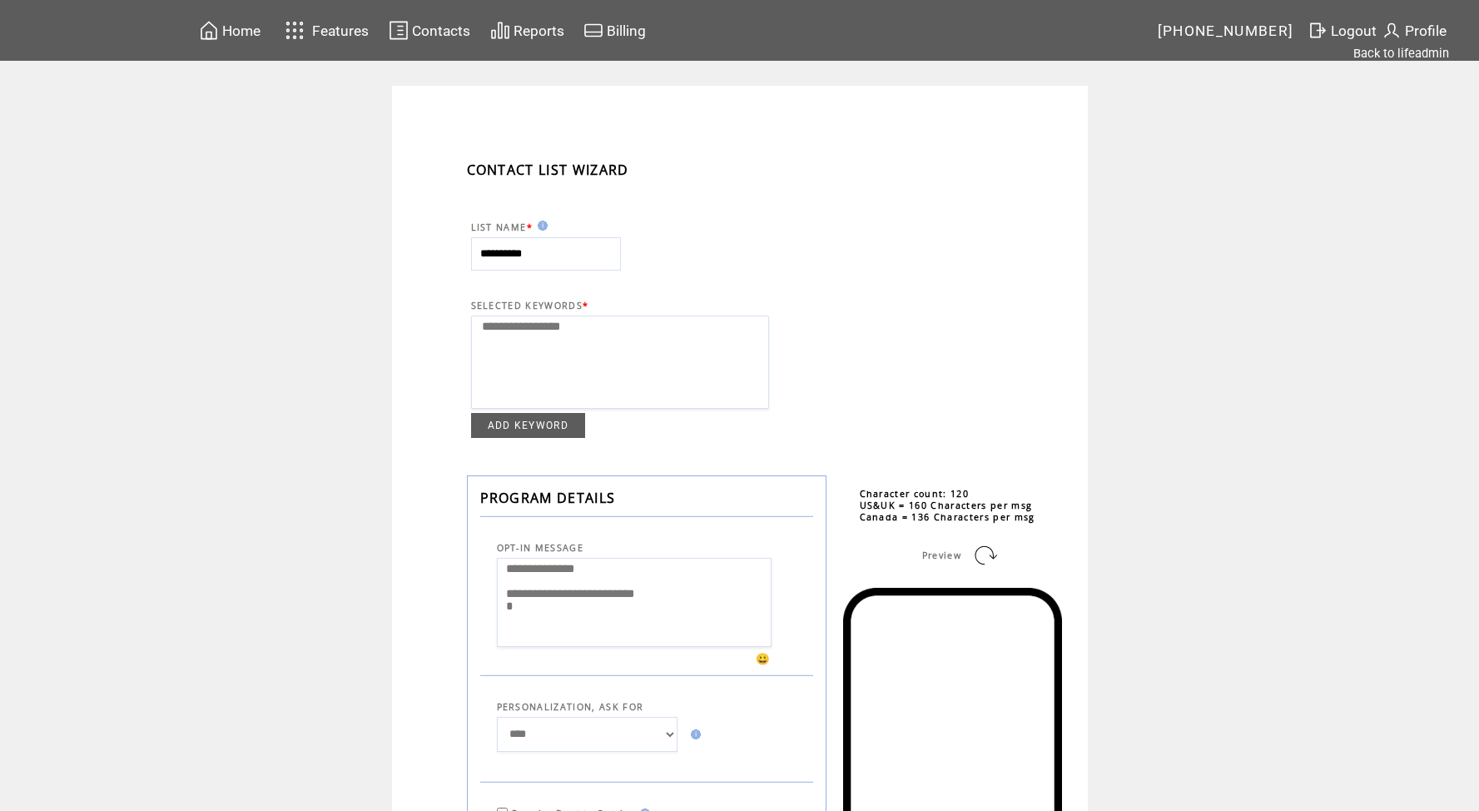
click at [240, 33] on span "Home" at bounding box center [241, 30] width 38 height 17
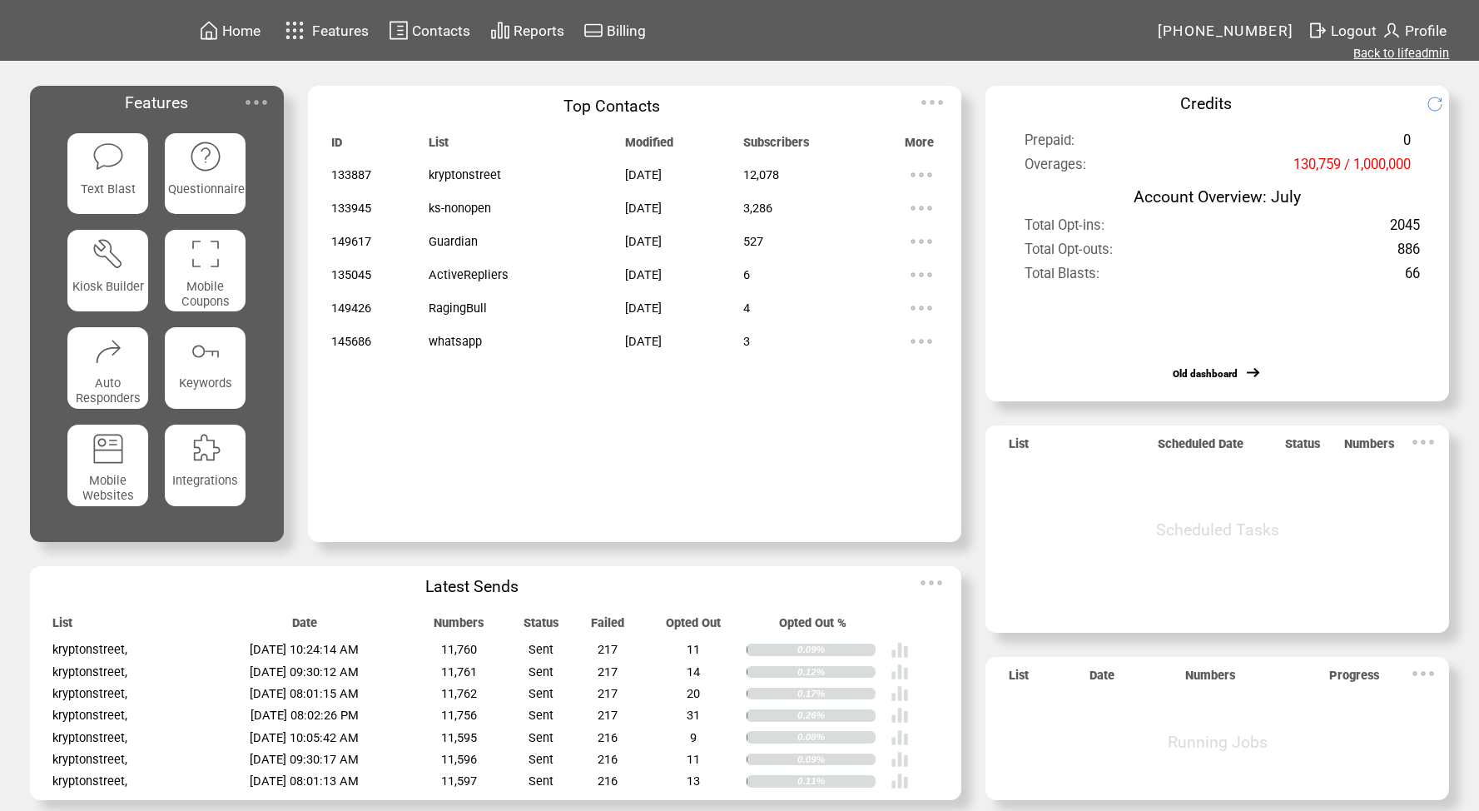
click at [1419, 57] on link "Back to lifeadmin" at bounding box center [1401, 53] width 96 height 15
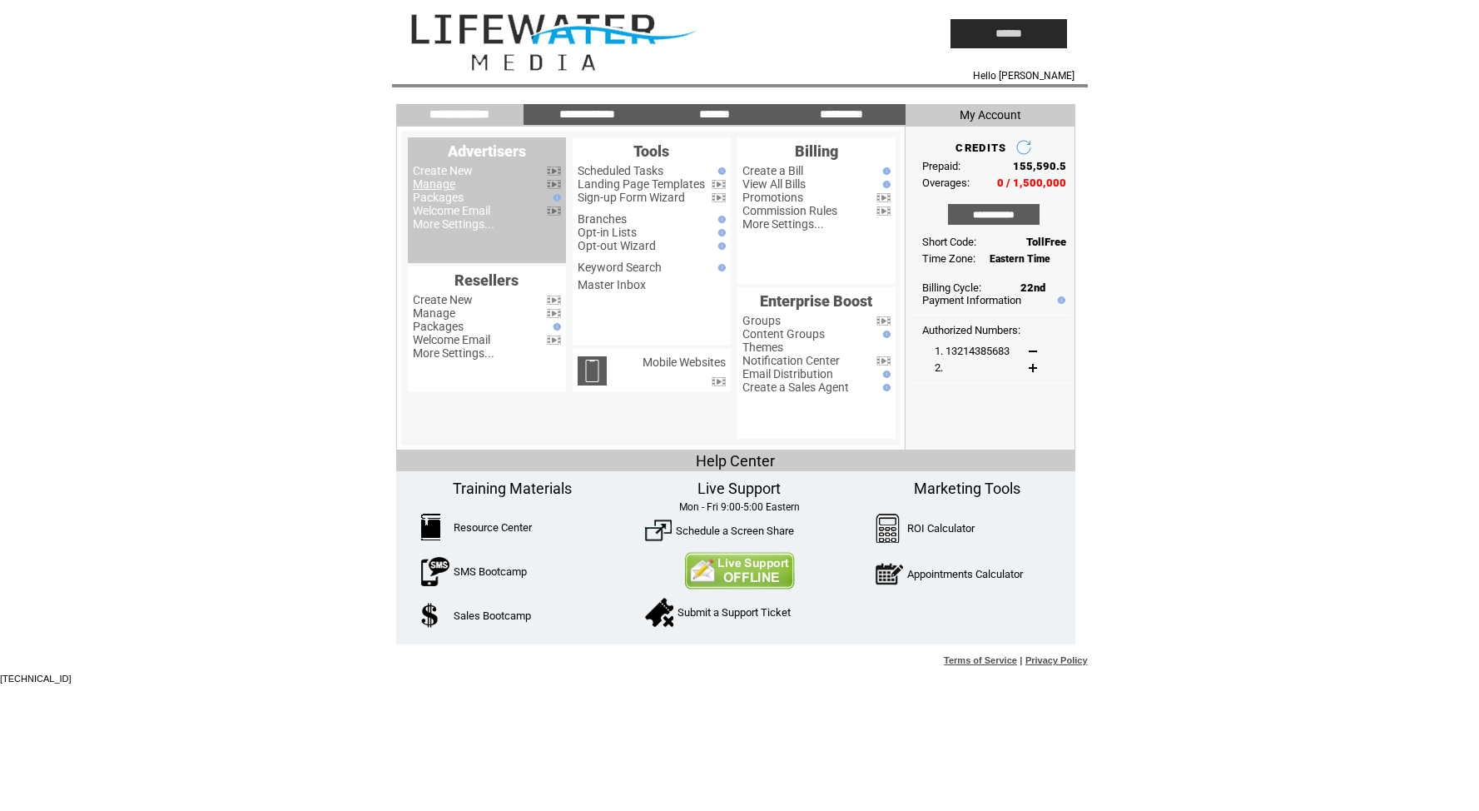
click at [439, 187] on link "Manage" at bounding box center [434, 183] width 42 height 13
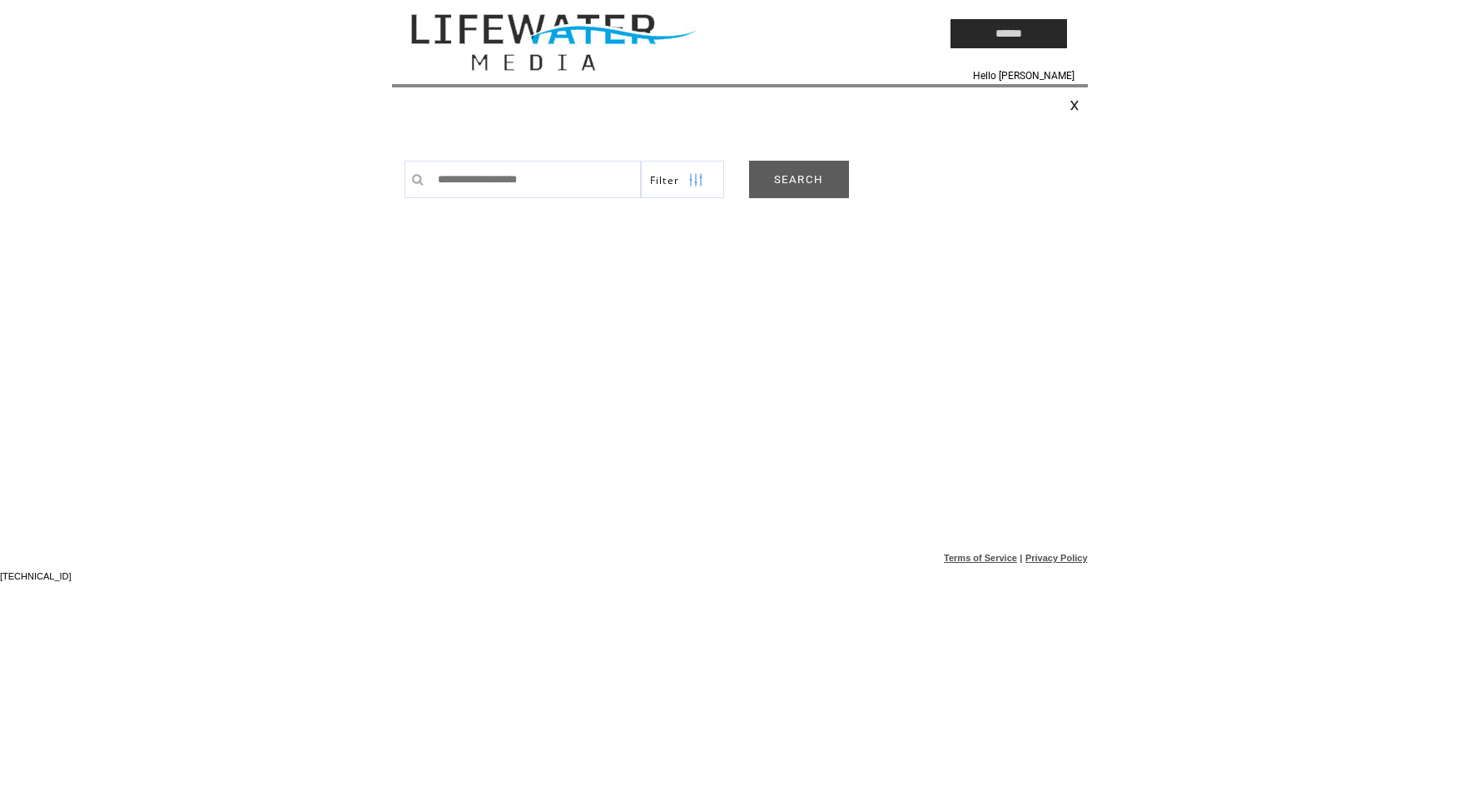
click at [823, 188] on link "SEARCH" at bounding box center [799, 179] width 100 height 37
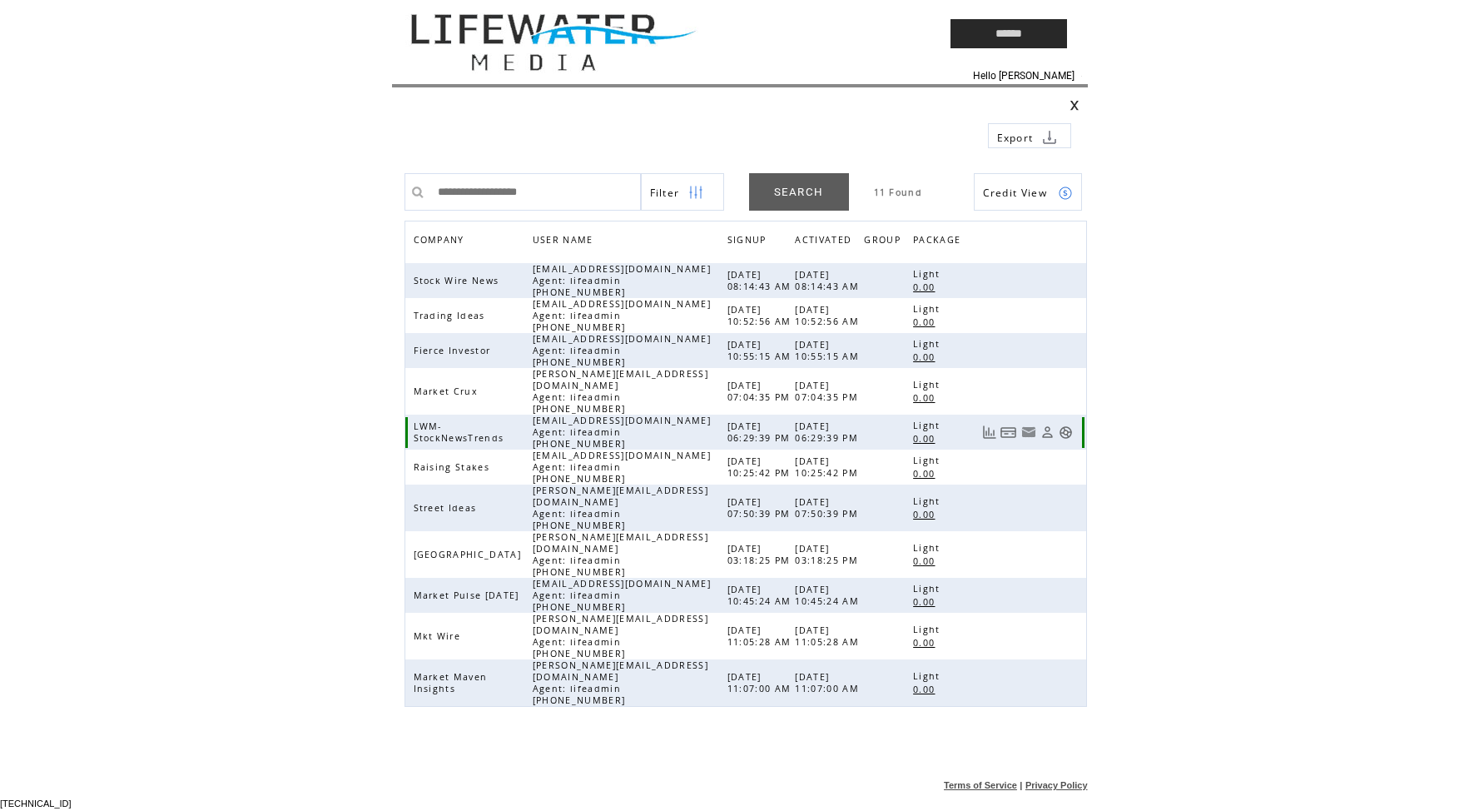
click at [1065, 426] on link at bounding box center [1066, 432] width 14 height 14
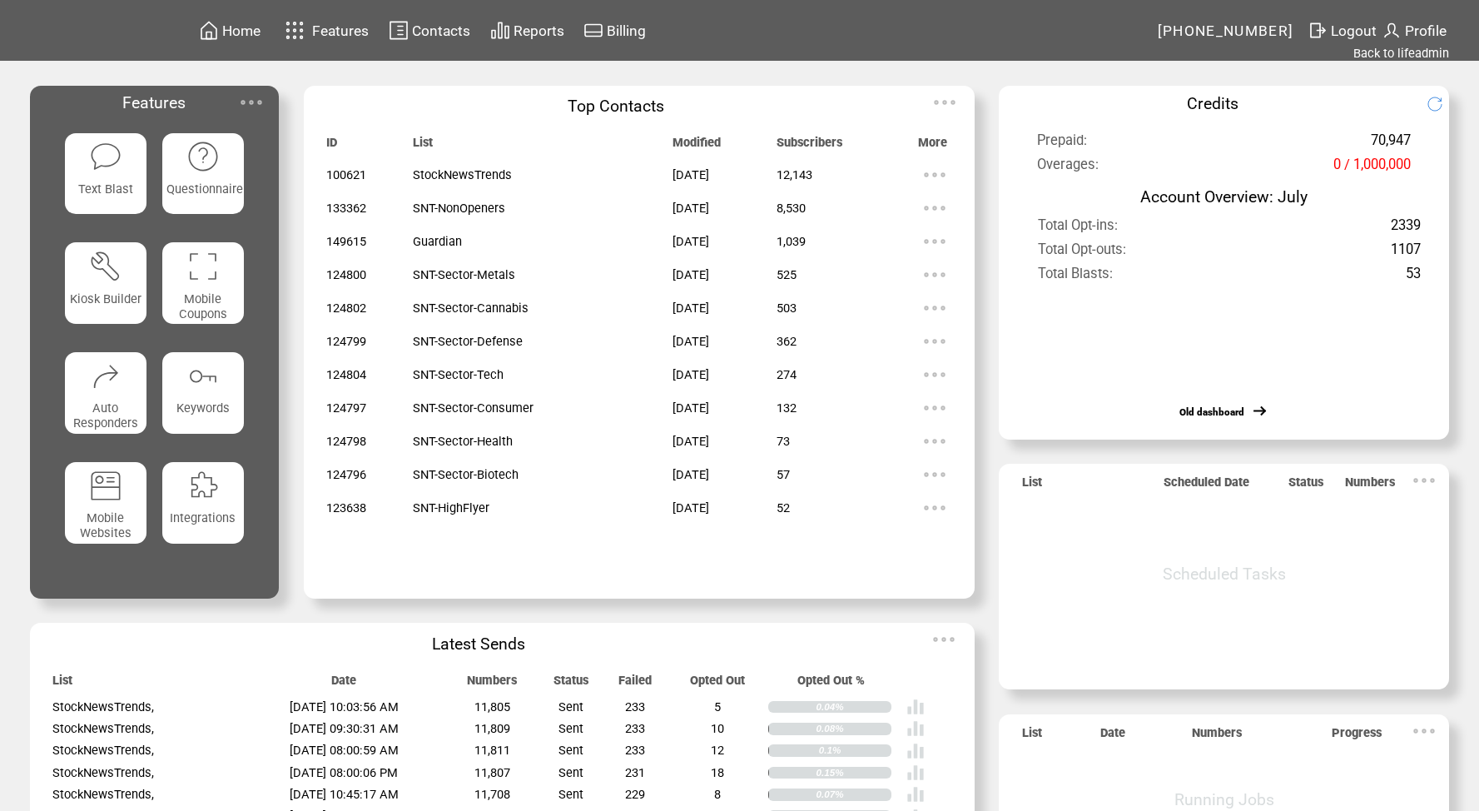
click at [790, 505] on span "52" at bounding box center [783, 507] width 13 height 15
click at [429, 42] on table "Contacts" at bounding box center [429, 30] width 87 height 26
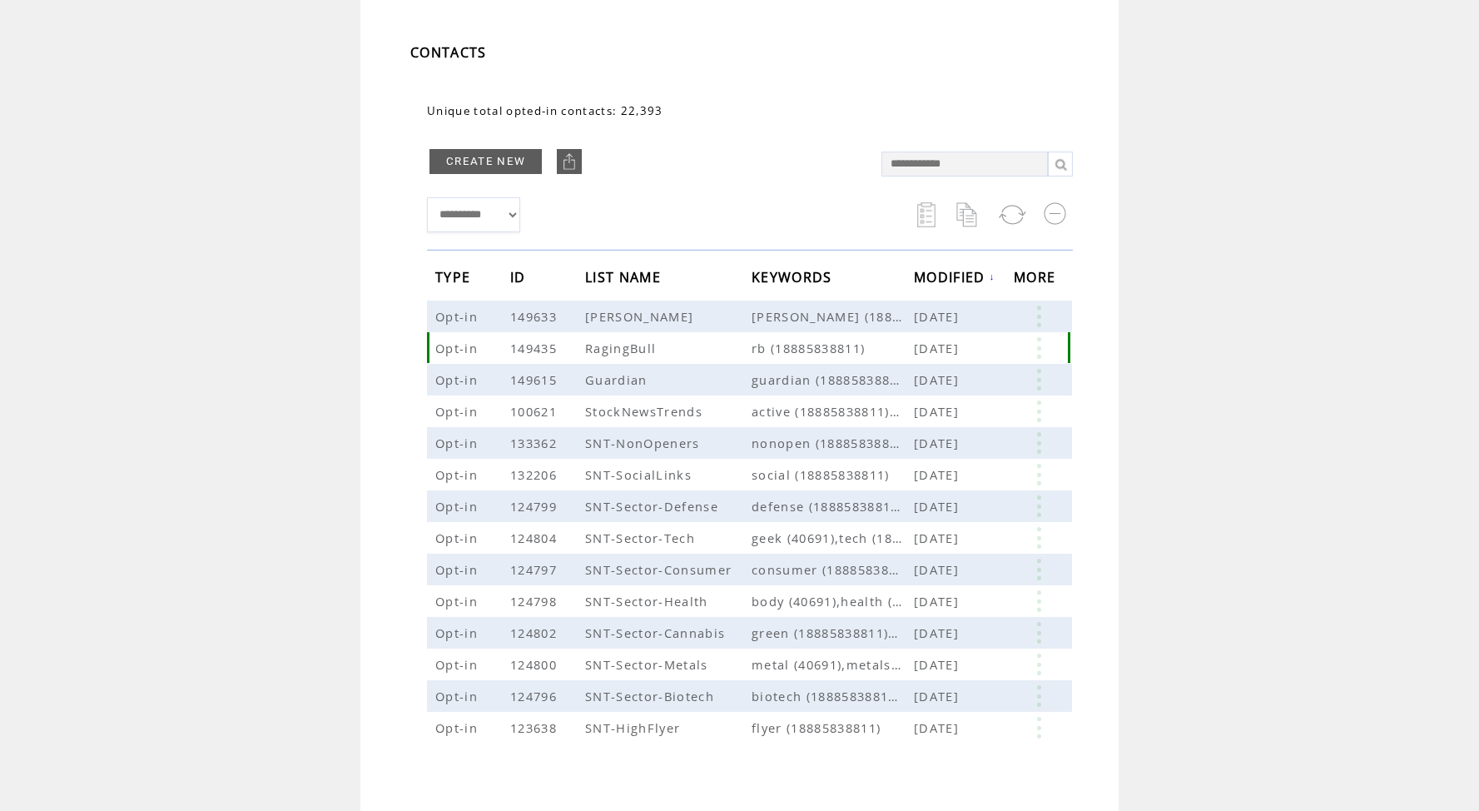
scroll to position [174, 0]
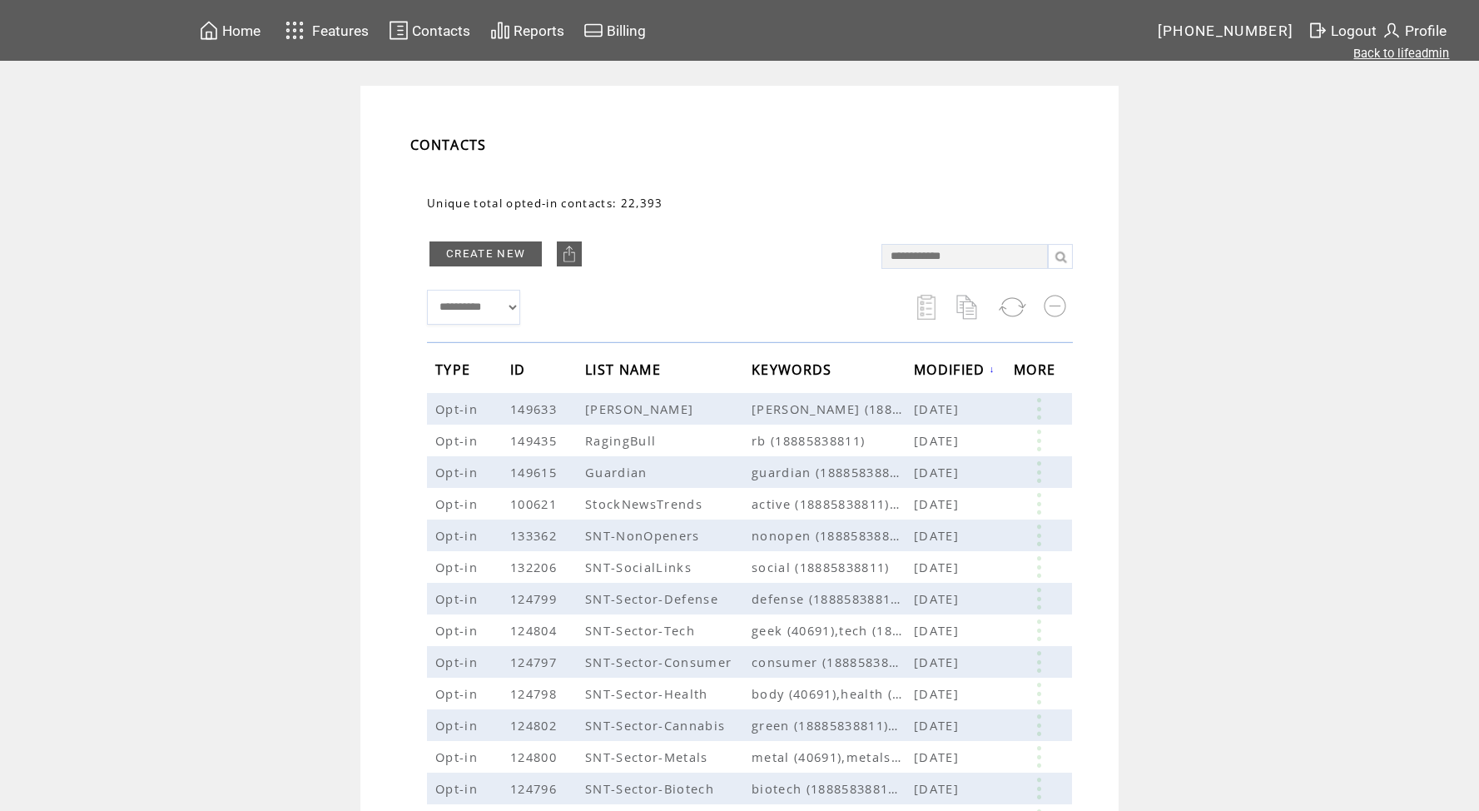
click at [1380, 57] on link "Back to lifeadmin" at bounding box center [1401, 53] width 96 height 15
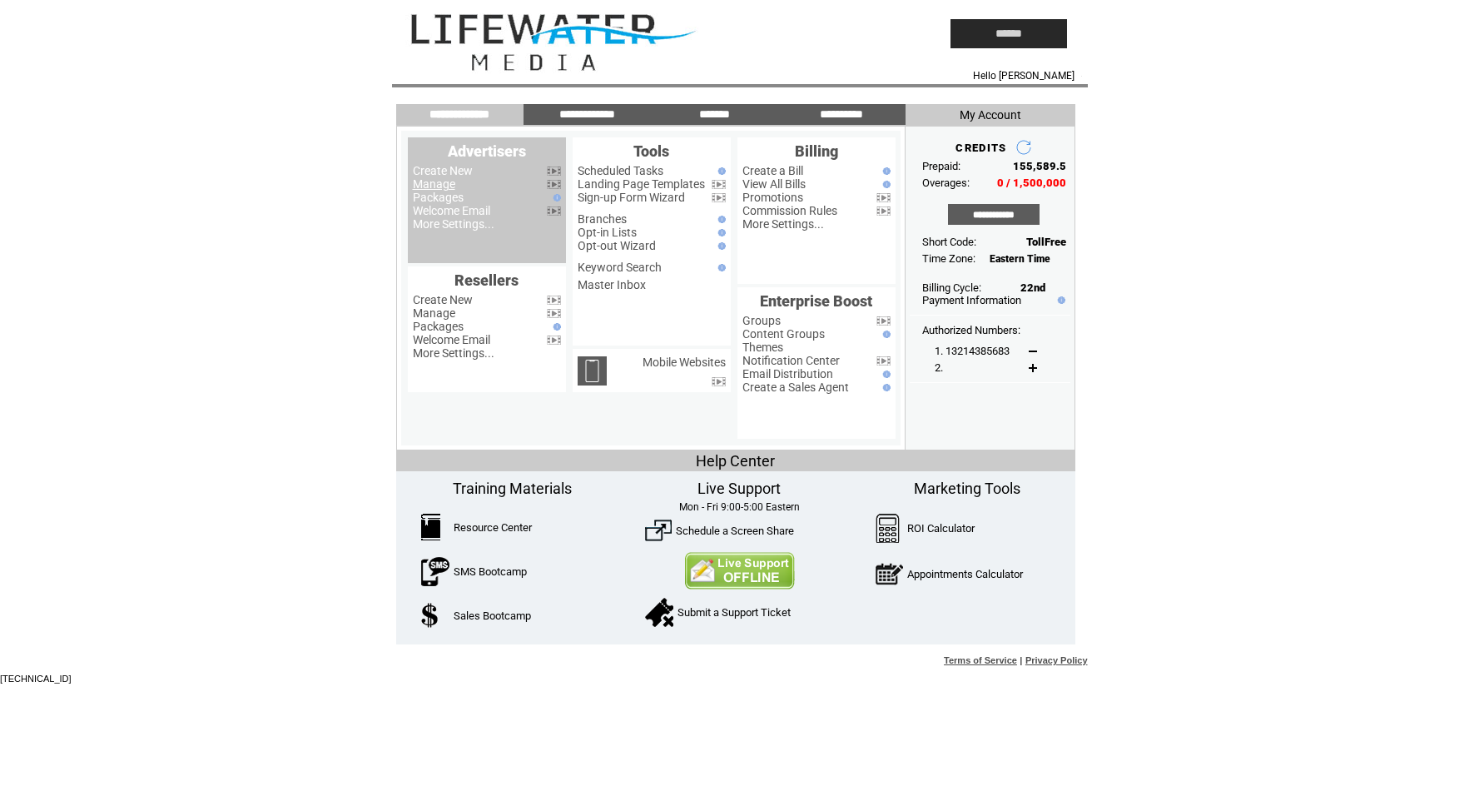
click at [437, 186] on link "Manage" at bounding box center [434, 183] width 42 height 13
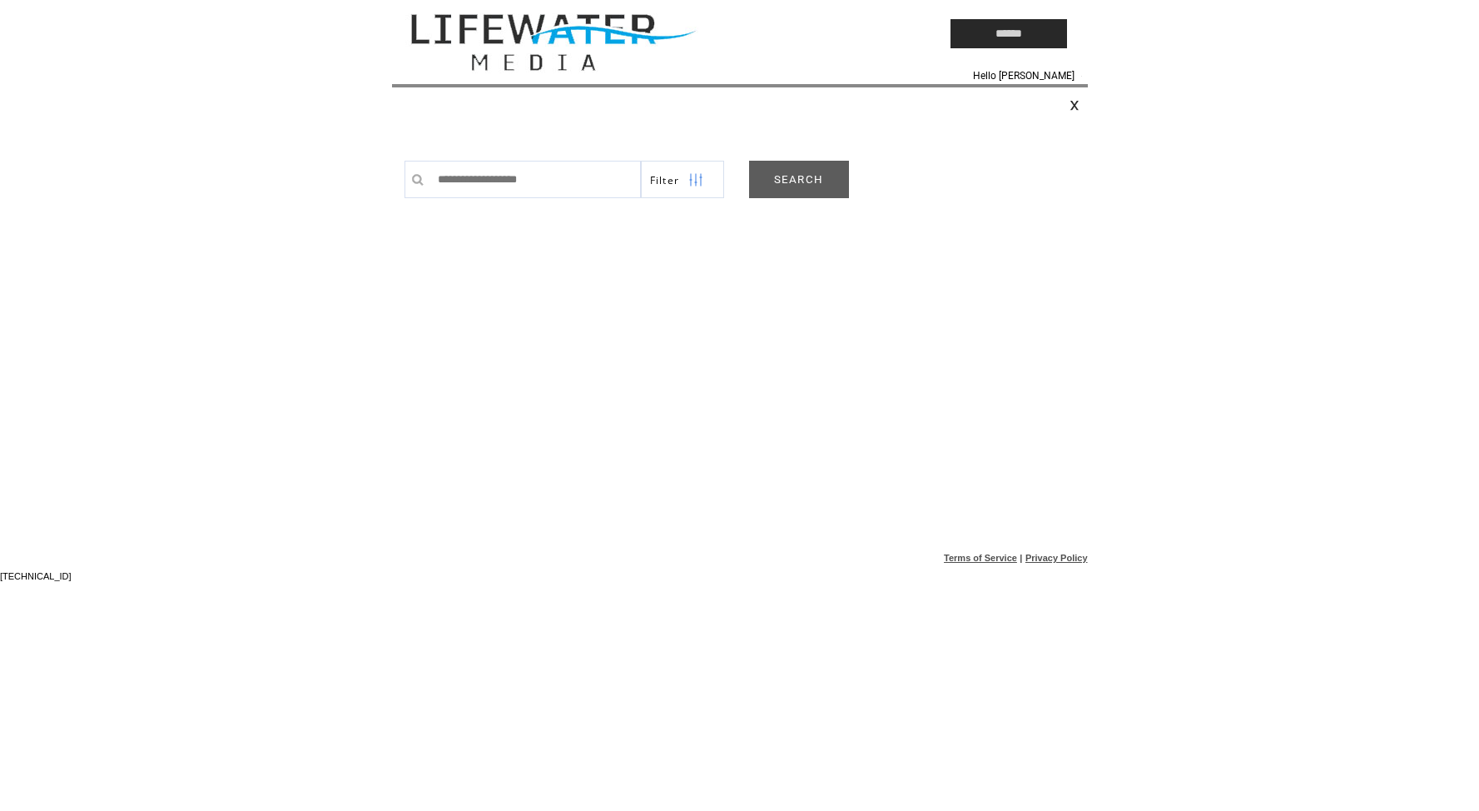
click at [809, 167] on link "SEARCH" at bounding box center [799, 179] width 100 height 37
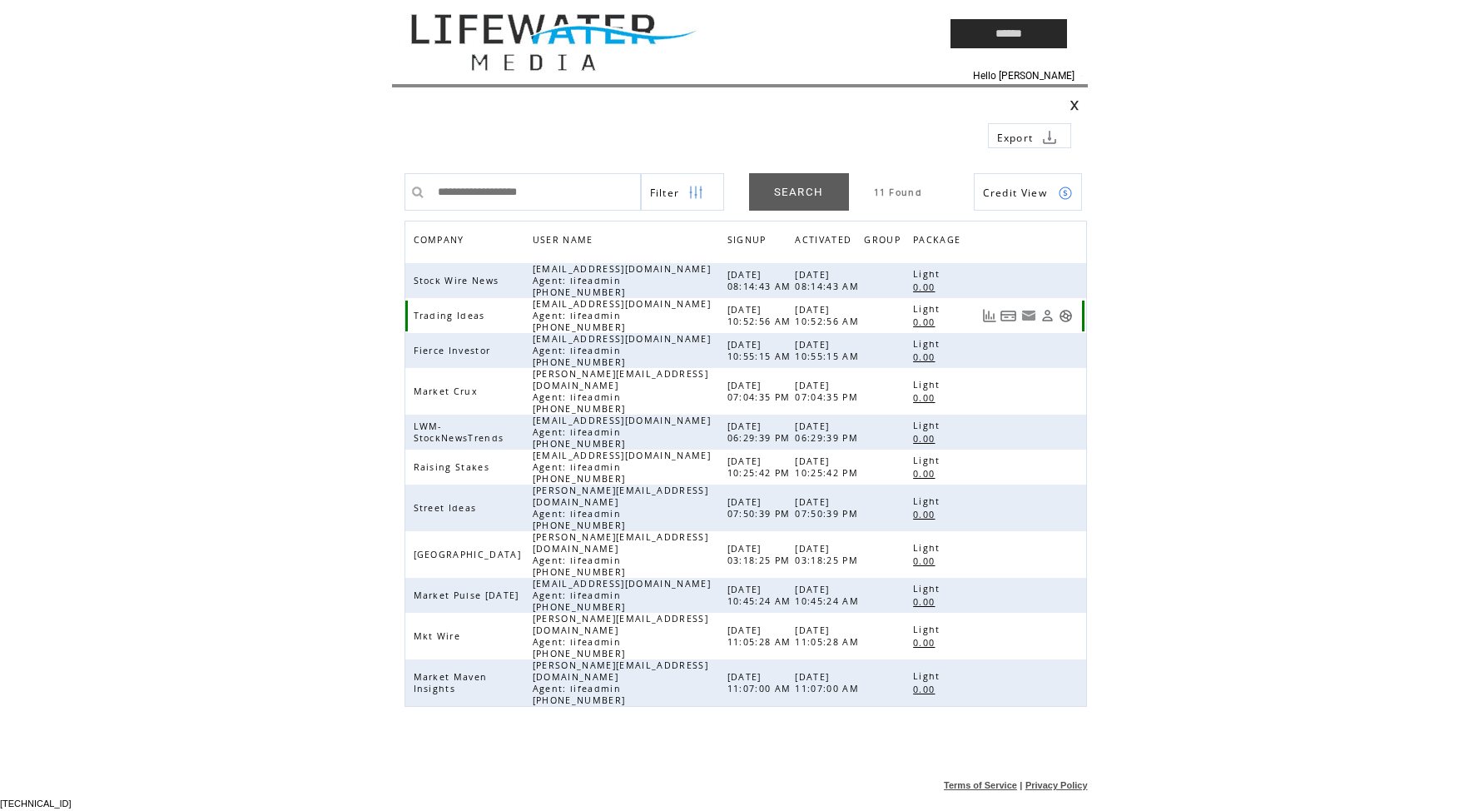
click at [1065, 319] on link at bounding box center [1066, 316] width 14 height 14
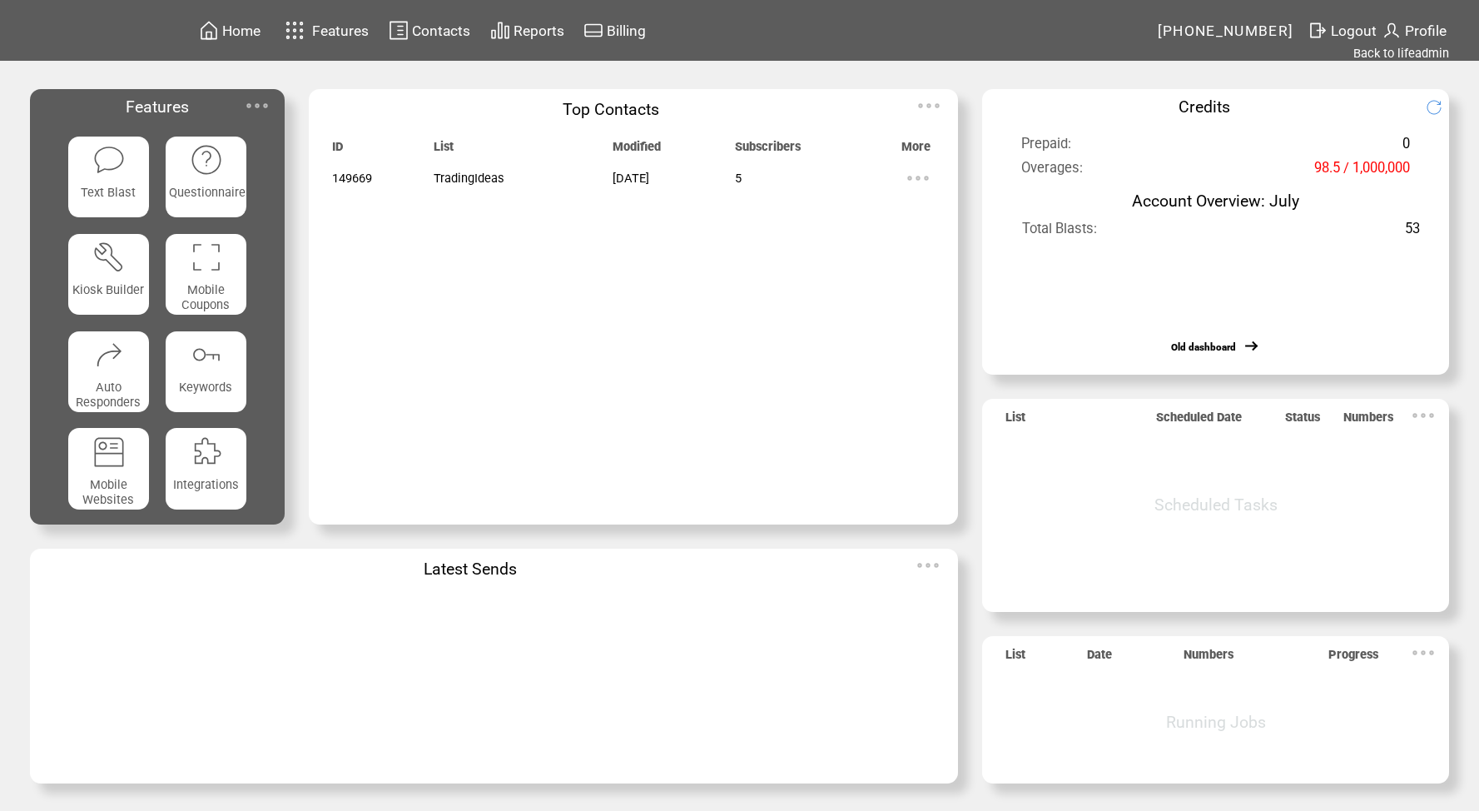
click at [316, 31] on span "Features" at bounding box center [340, 30] width 57 height 17
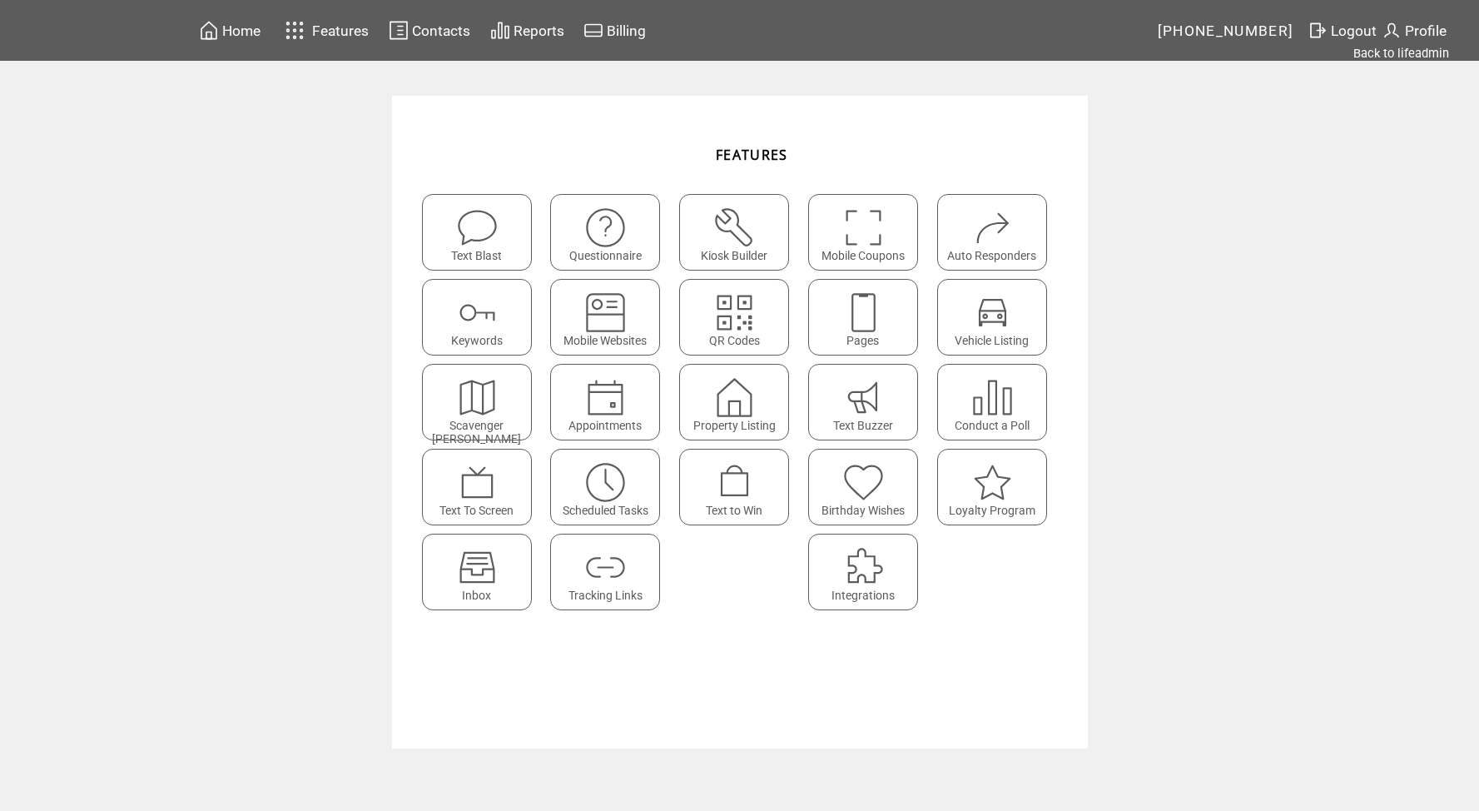
click at [643, 495] on div "Scheduled Tasks" at bounding box center [605, 487] width 110 height 77
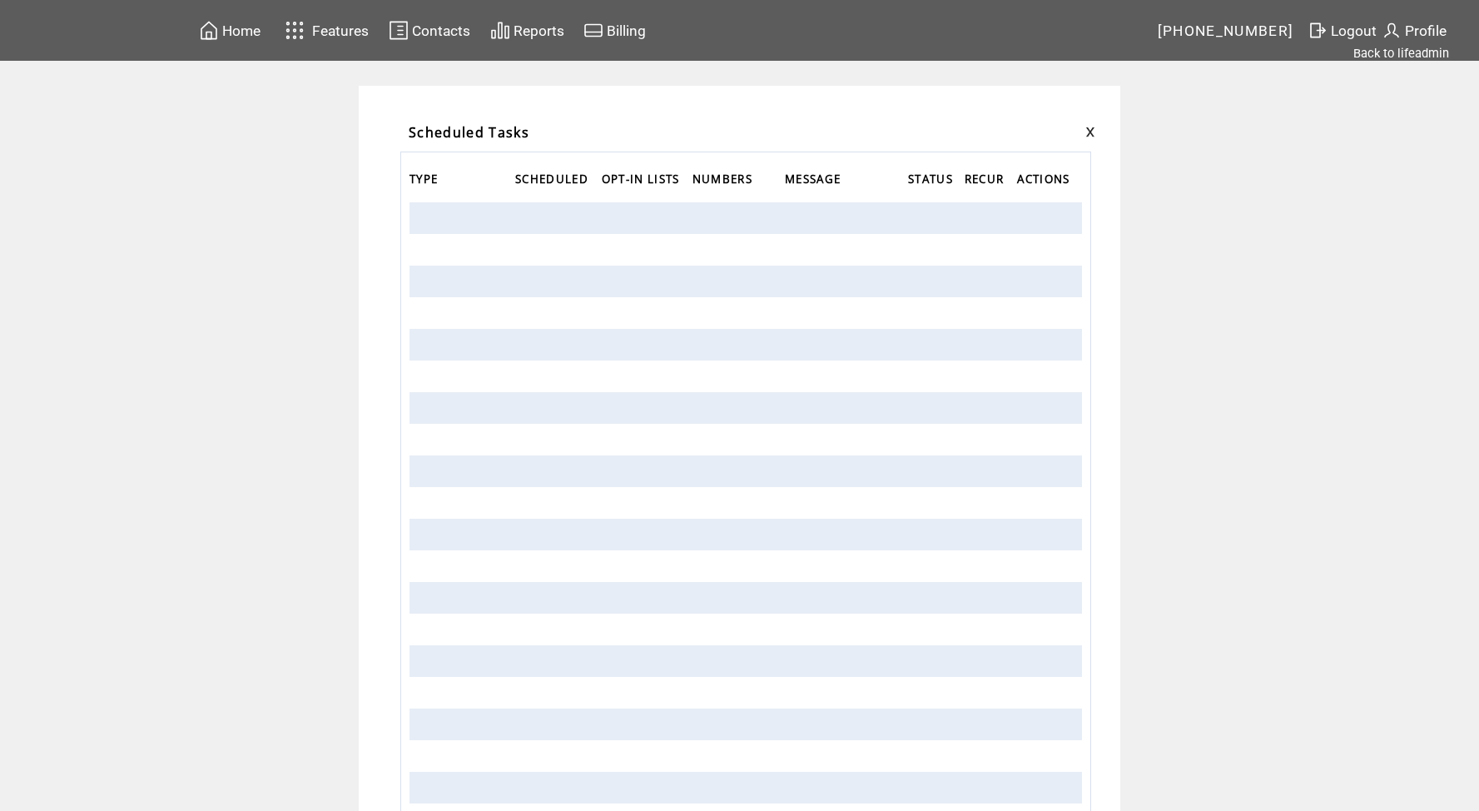
click at [312, 35] on td "Features" at bounding box center [340, 30] width 58 height 29
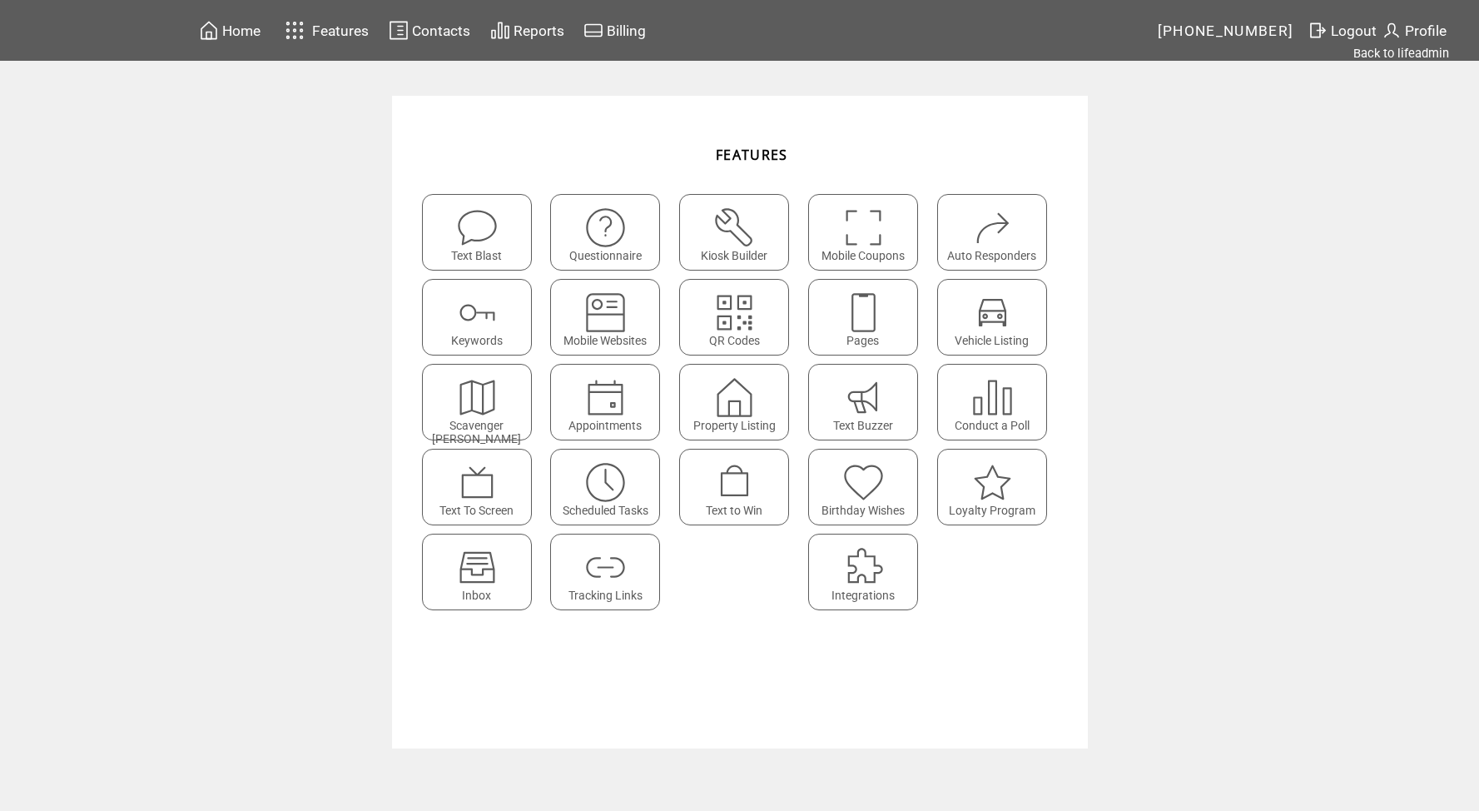
click at [1001, 222] on img at bounding box center [993, 228] width 44 height 44
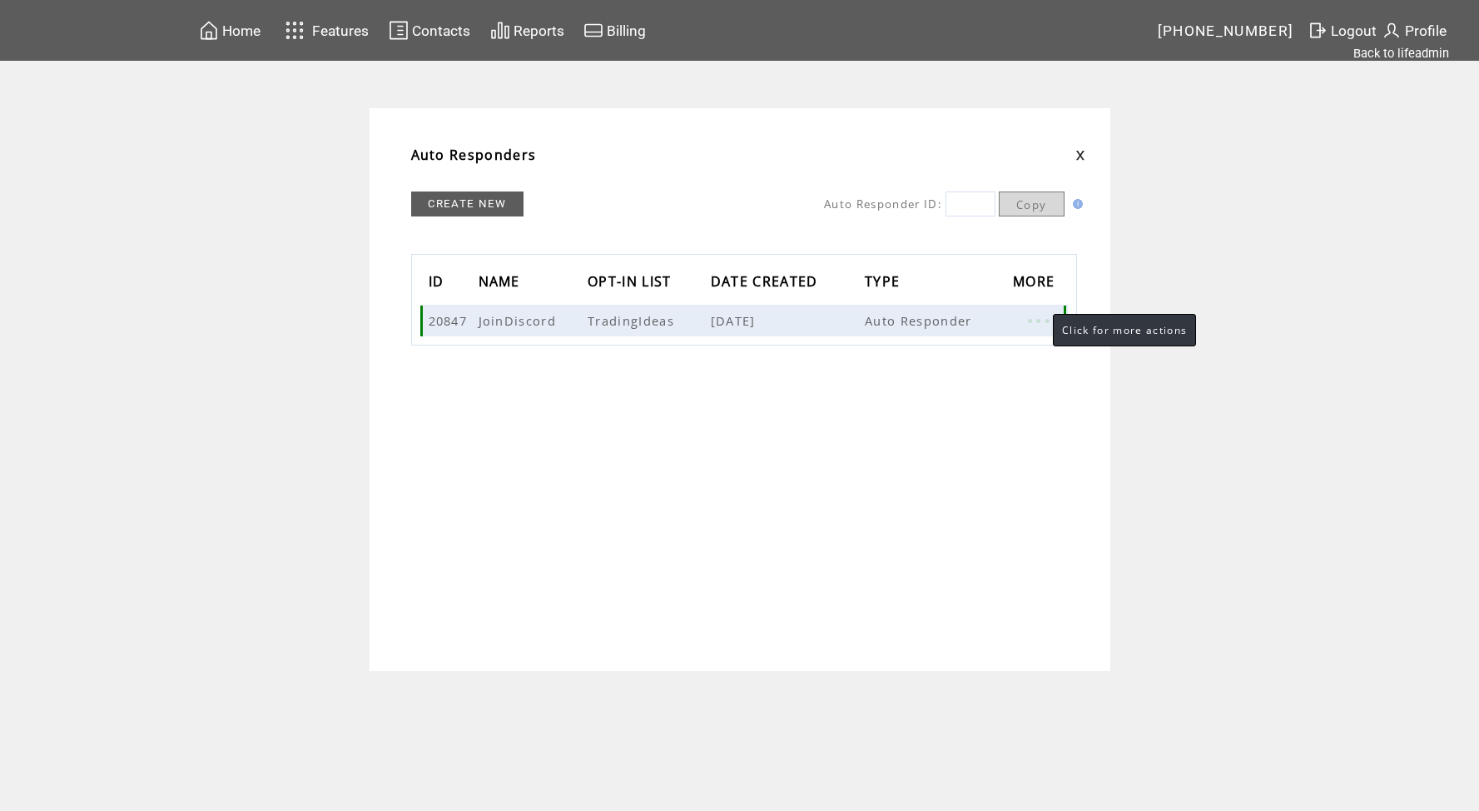
click at [1036, 321] on link at bounding box center [1038, 321] width 50 height 22
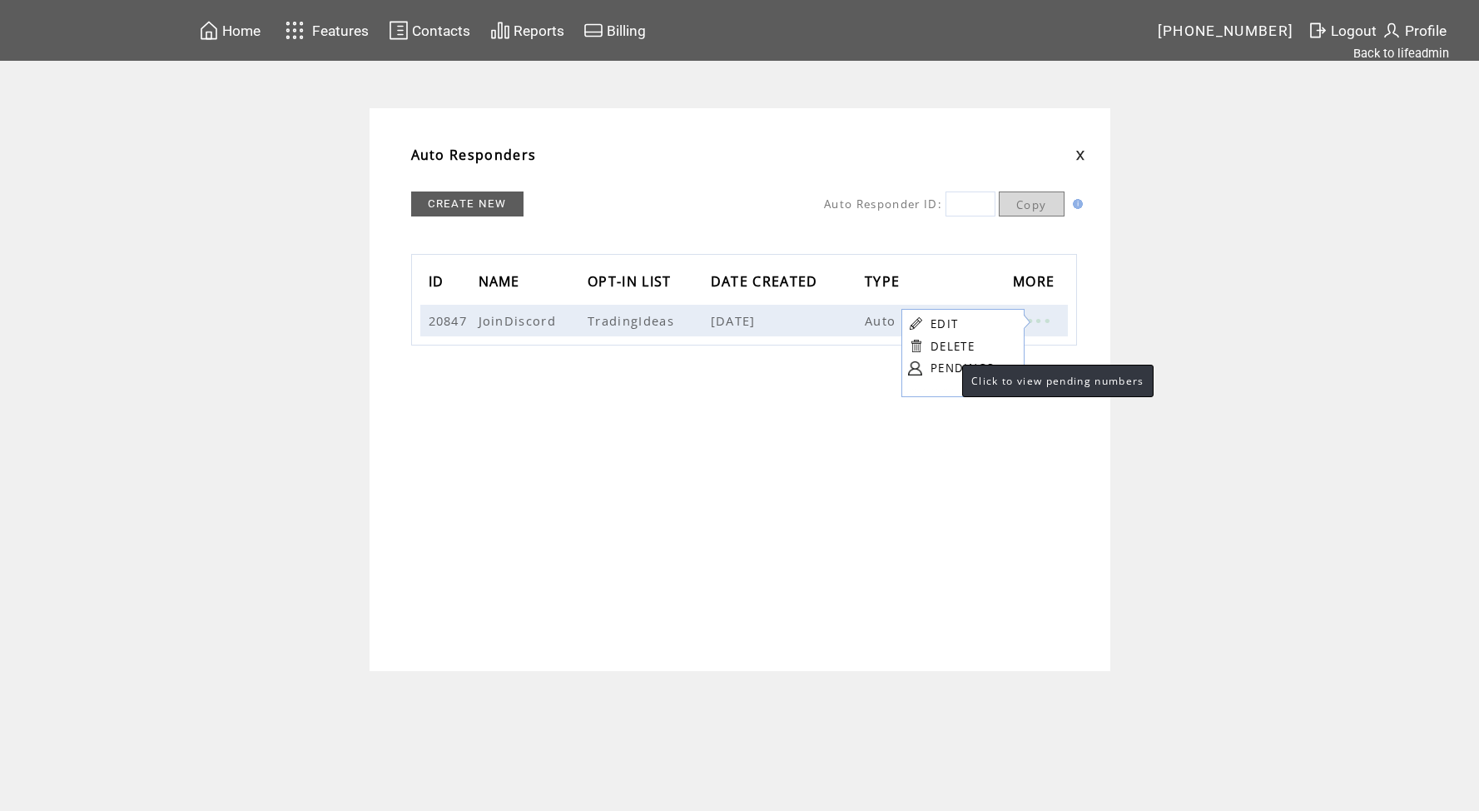
click at [946, 370] on link "PENDINGS" at bounding box center [963, 367] width 64 height 15
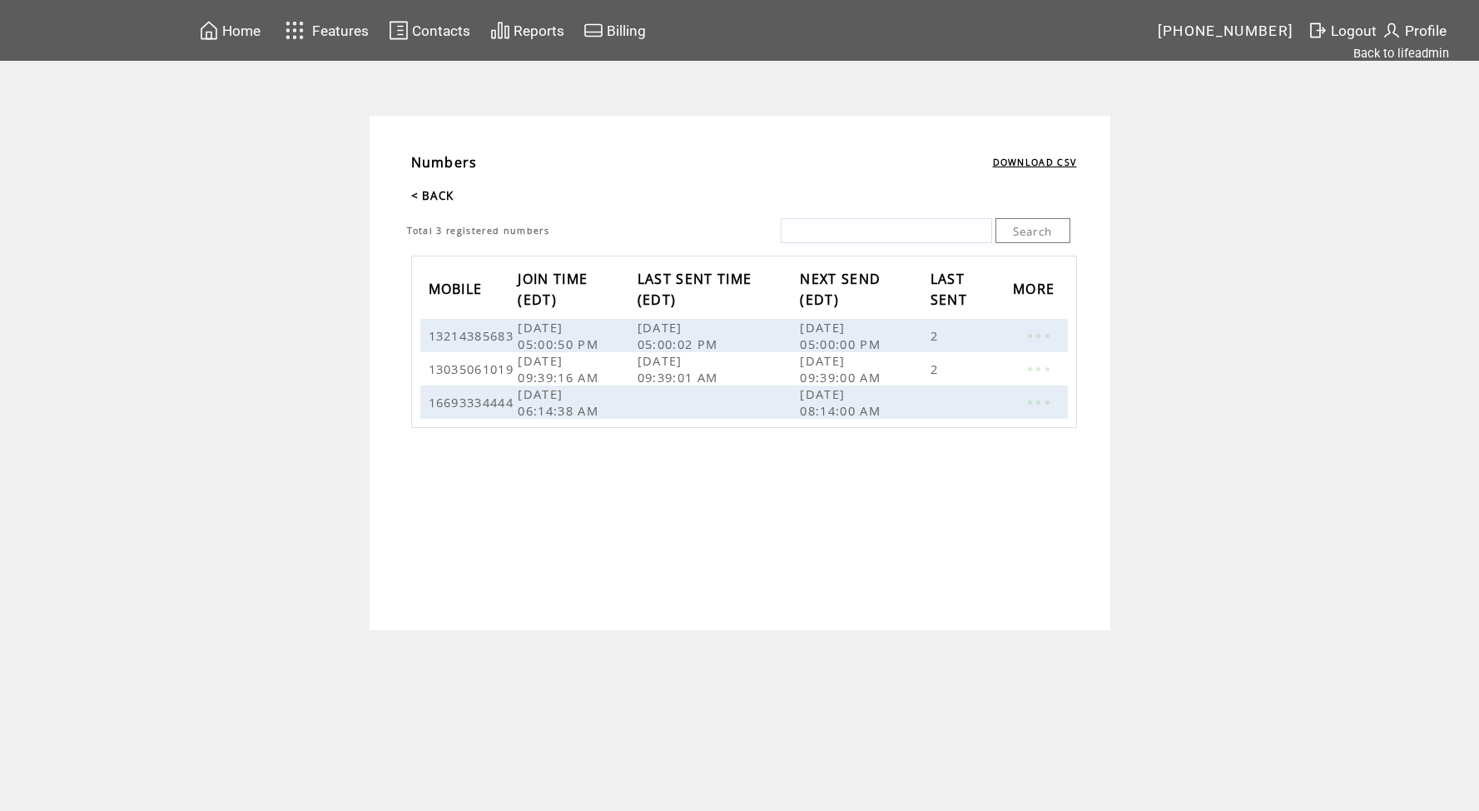
click at [443, 190] on link "< BACK" at bounding box center [432, 195] width 43 height 15
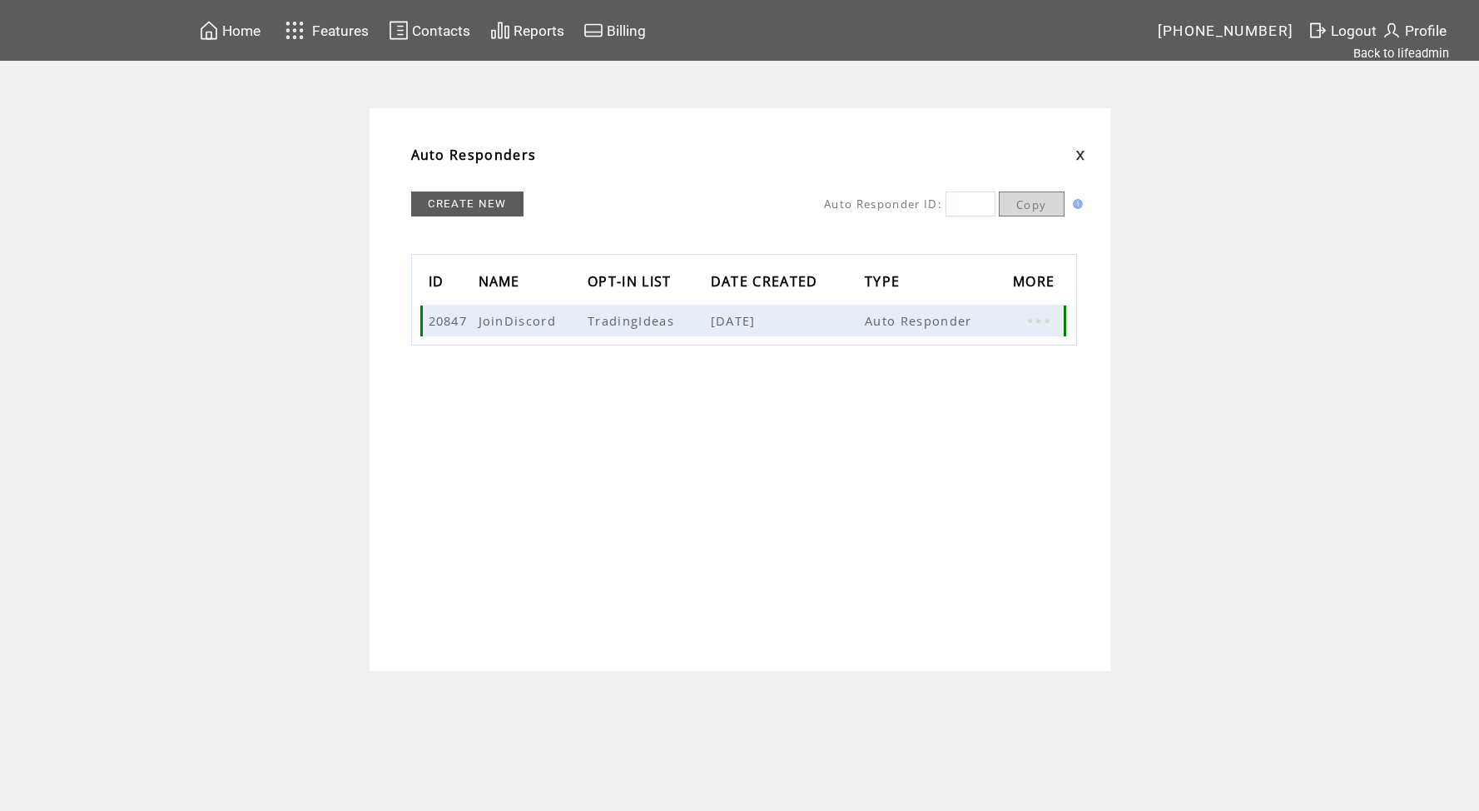
click at [1042, 317] on link at bounding box center [1038, 321] width 50 height 22
click at [951, 317] on link "EDIT" at bounding box center [949, 319] width 27 height 15
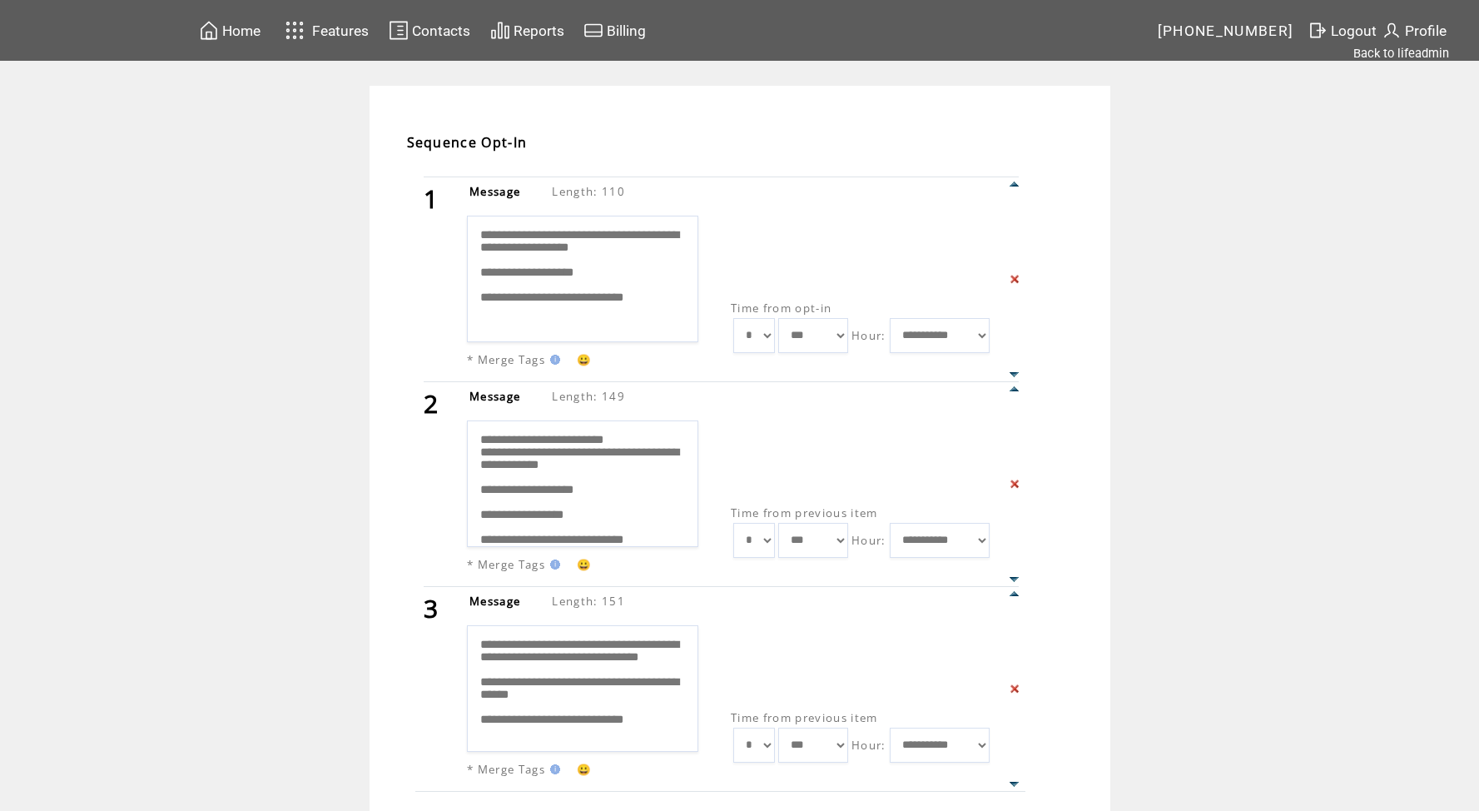
click at [1133, 180] on td "**********" at bounding box center [739, 514] width 1479 height 857
click at [503, 240] on textarea "**********" at bounding box center [583, 279] width 232 height 127
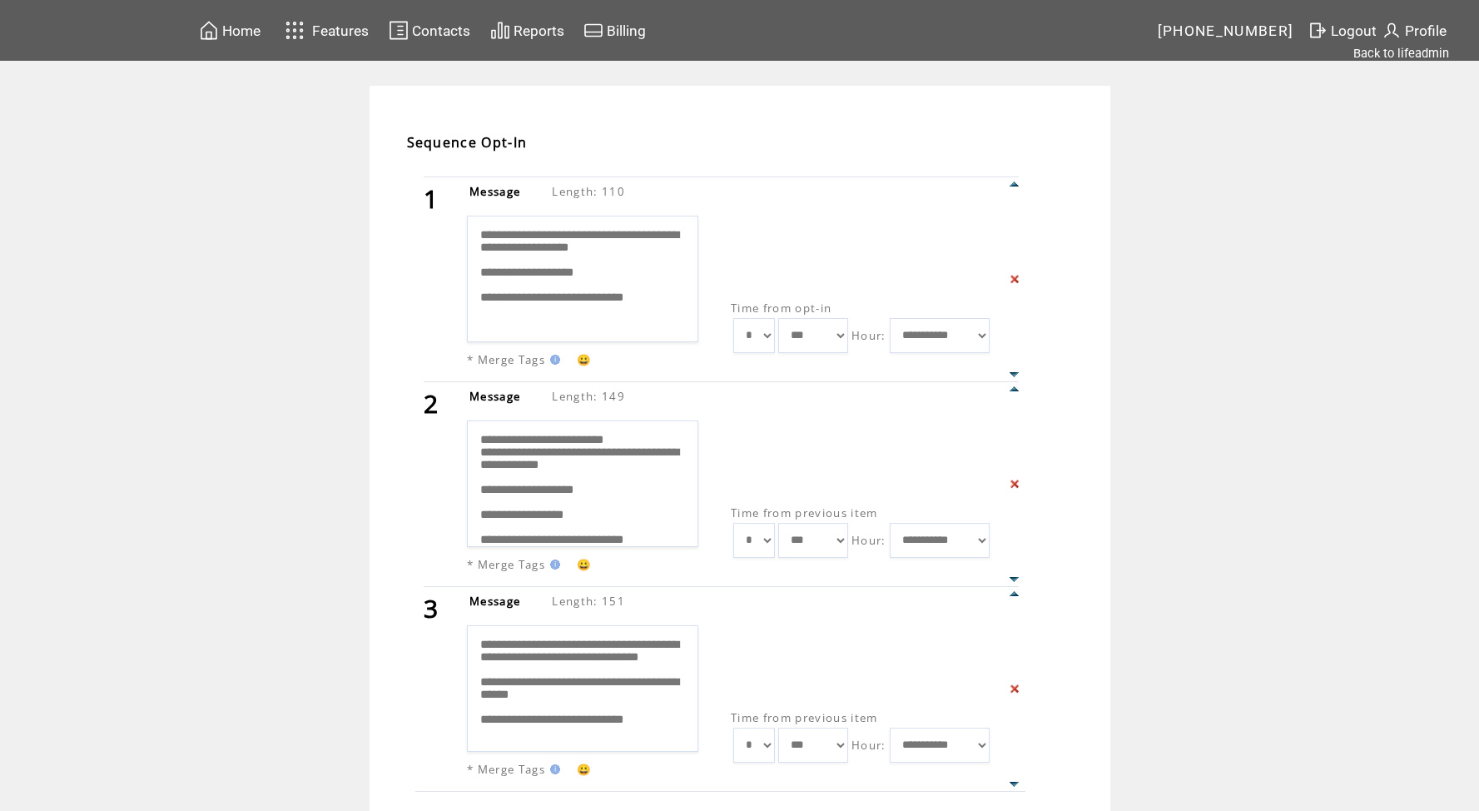
scroll to position [33, 0]
drag, startPoint x: 484, startPoint y: 239, endPoint x: 674, endPoint y: 346, distance: 218.8
click at [674, 346] on div "**********" at bounding box center [595, 296] width 256 height 161
drag, startPoint x: 479, startPoint y: 445, endPoint x: 630, endPoint y: 601, distance: 217.8
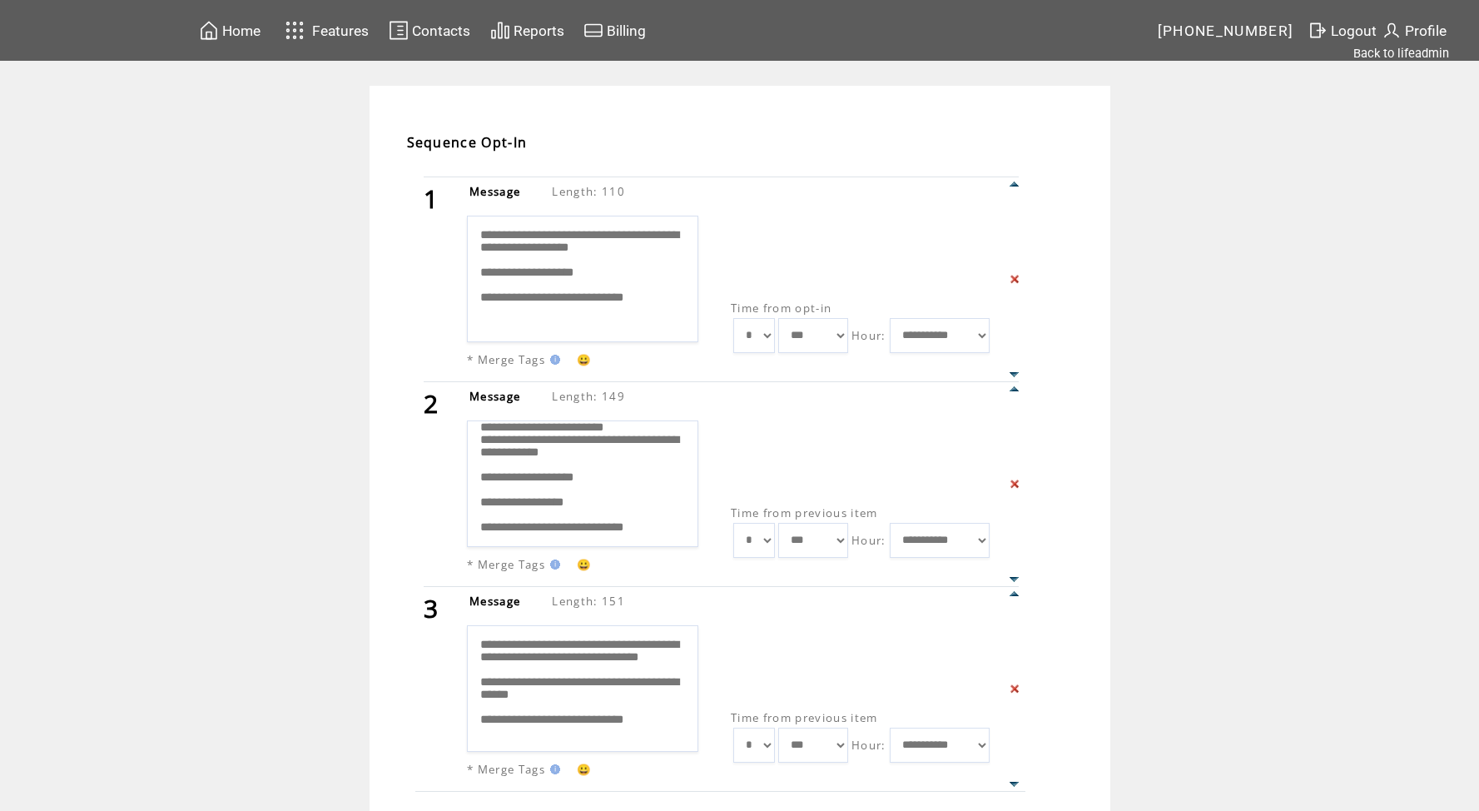
click at [630, 601] on tbody "**********" at bounding box center [754, 483] width 678 height 615
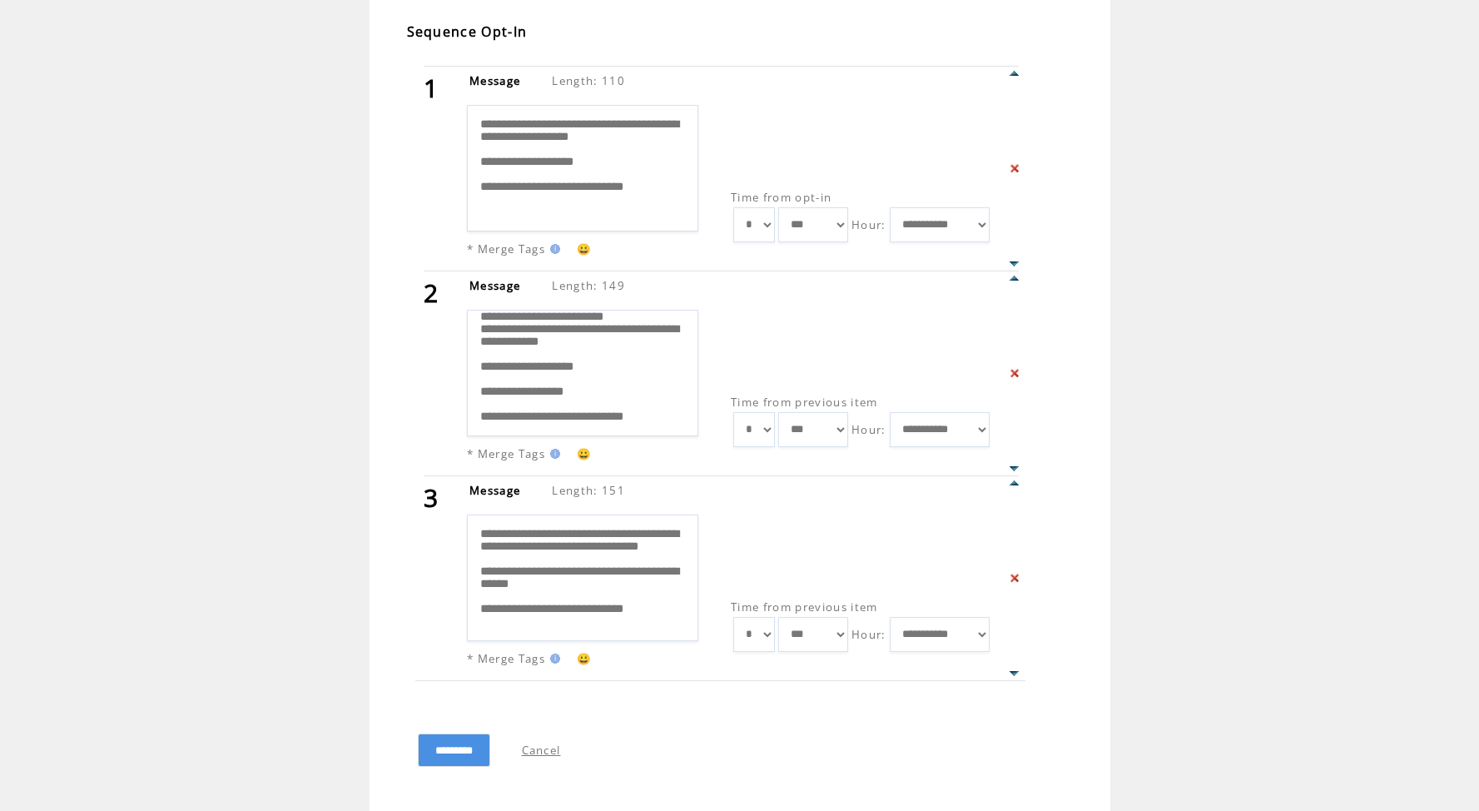
scroll to position [139, 0]
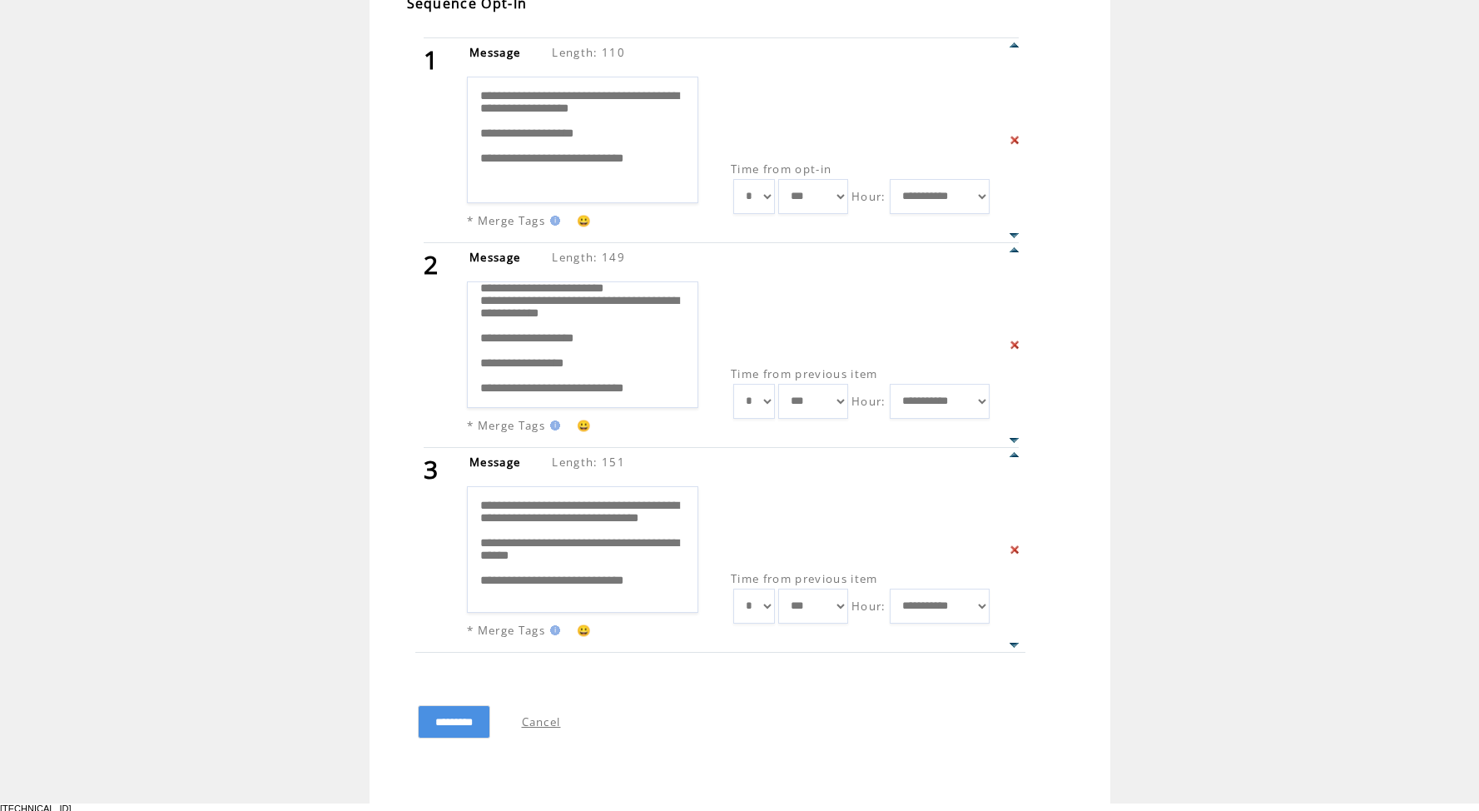
drag, startPoint x: 481, startPoint y: 652, endPoint x: 568, endPoint y: 810, distance: 180.3
click at [568, 803] on td "**********" at bounding box center [740, 375] width 741 height 857
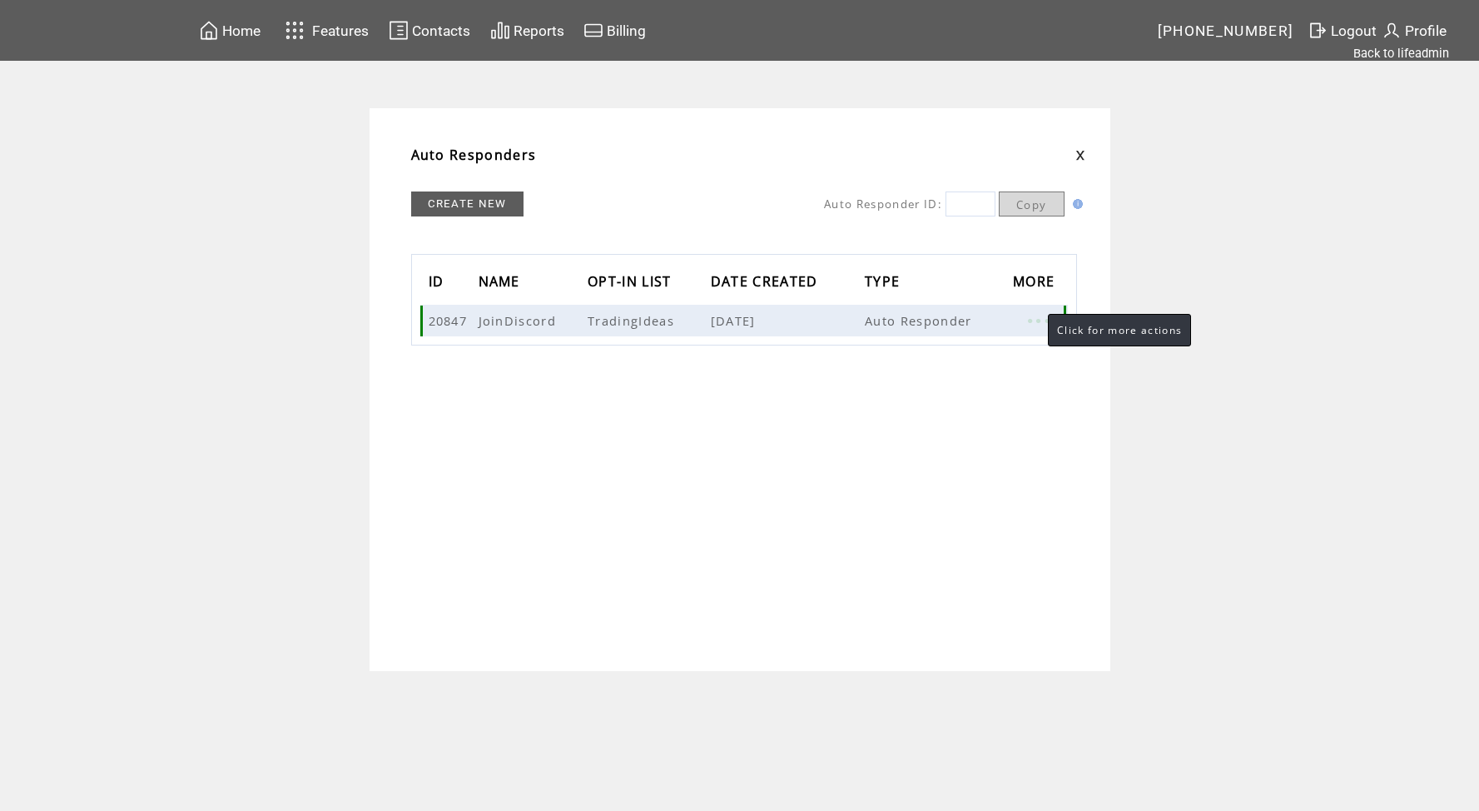
click at [1031, 315] on link at bounding box center [1038, 321] width 50 height 22
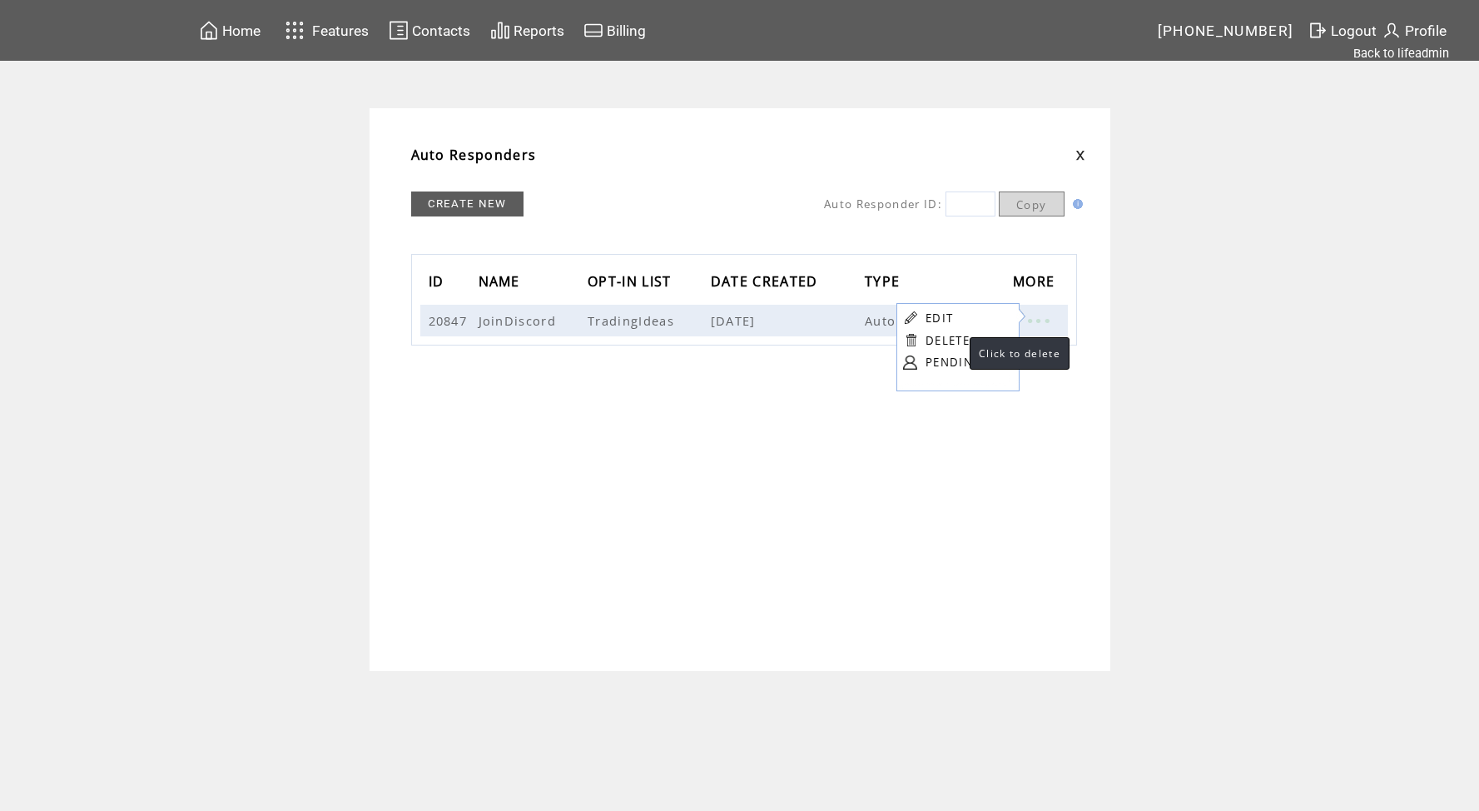
click at [953, 340] on link "DELETE" at bounding box center [948, 340] width 44 height 15
